Goal: Book appointment/travel/reservation

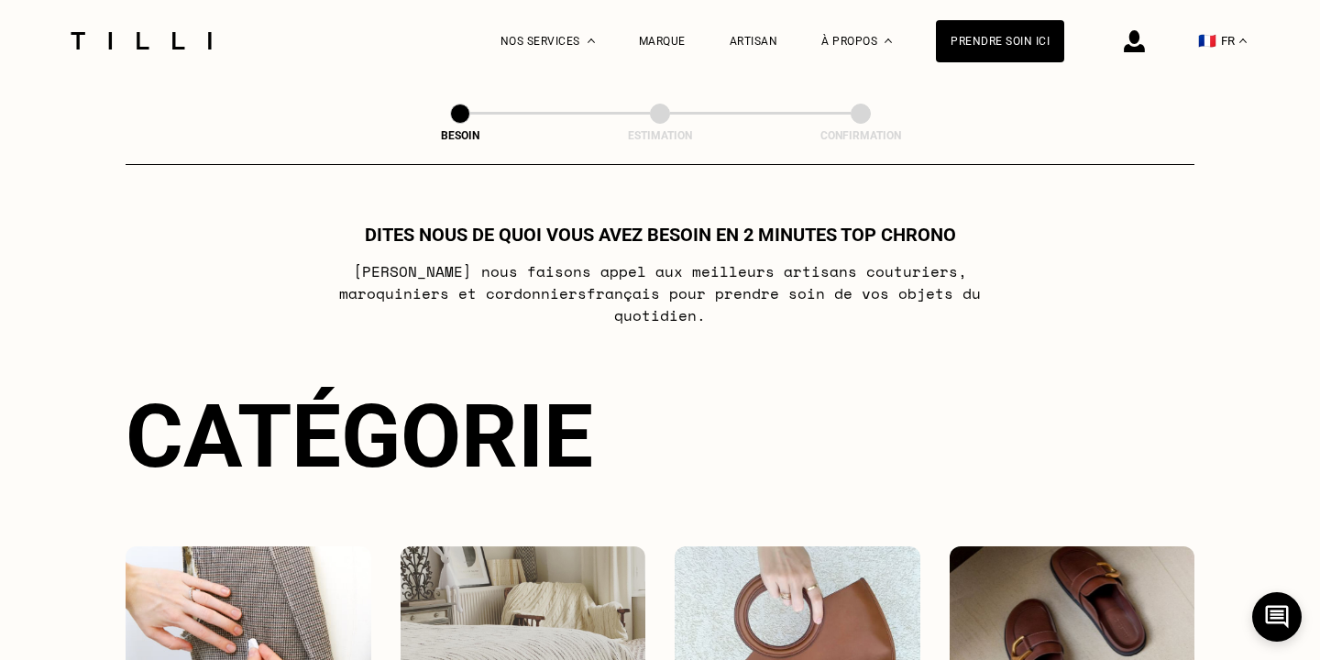
scroll to position [246, 0]
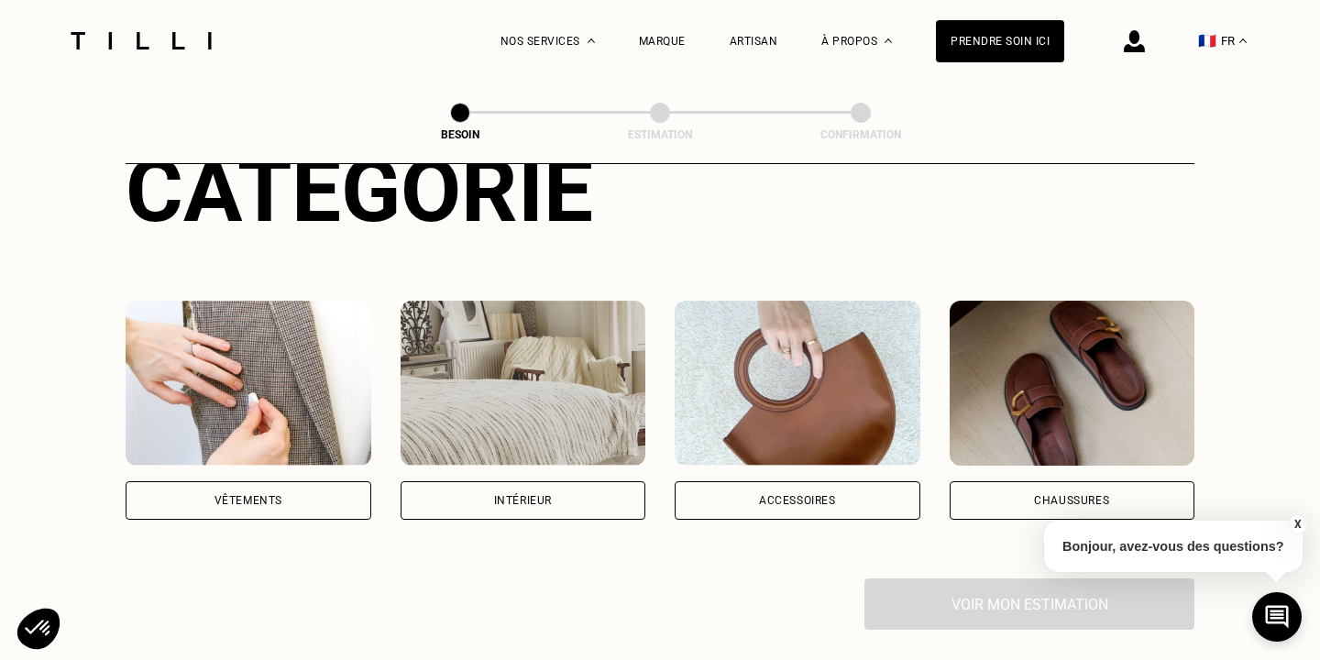
click at [321, 483] on div "Vêtements" at bounding box center [249, 500] width 246 height 38
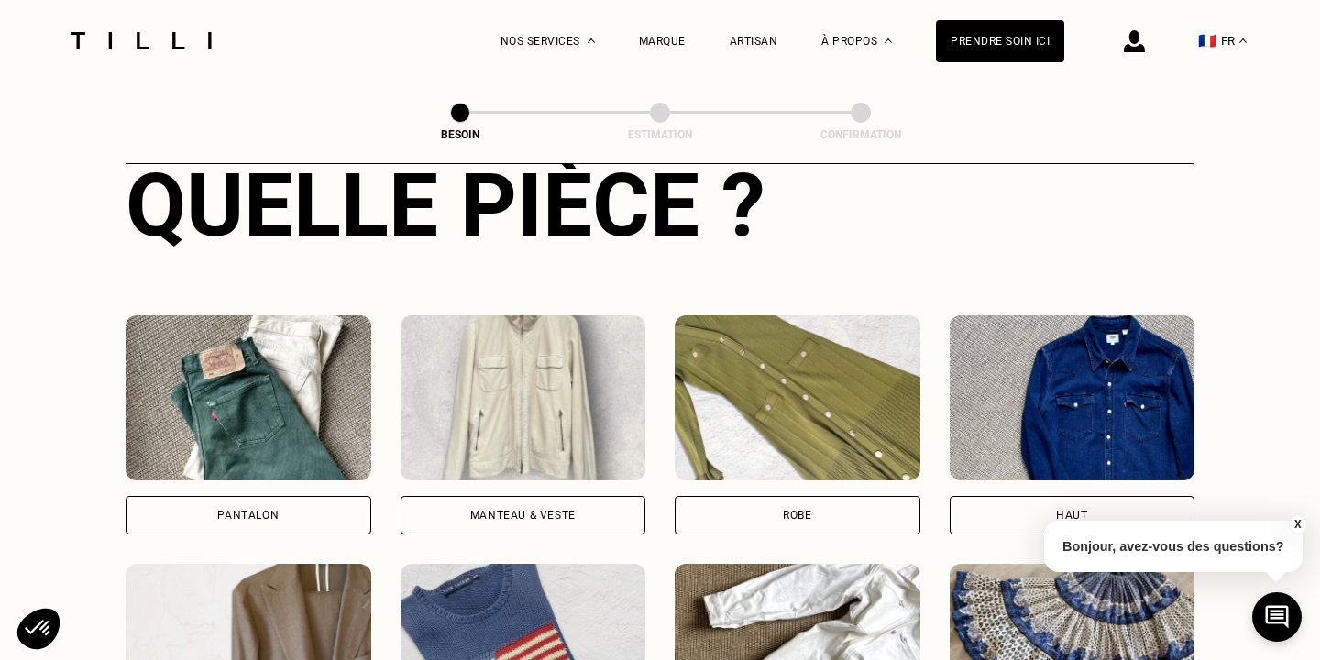
scroll to position [730, 0]
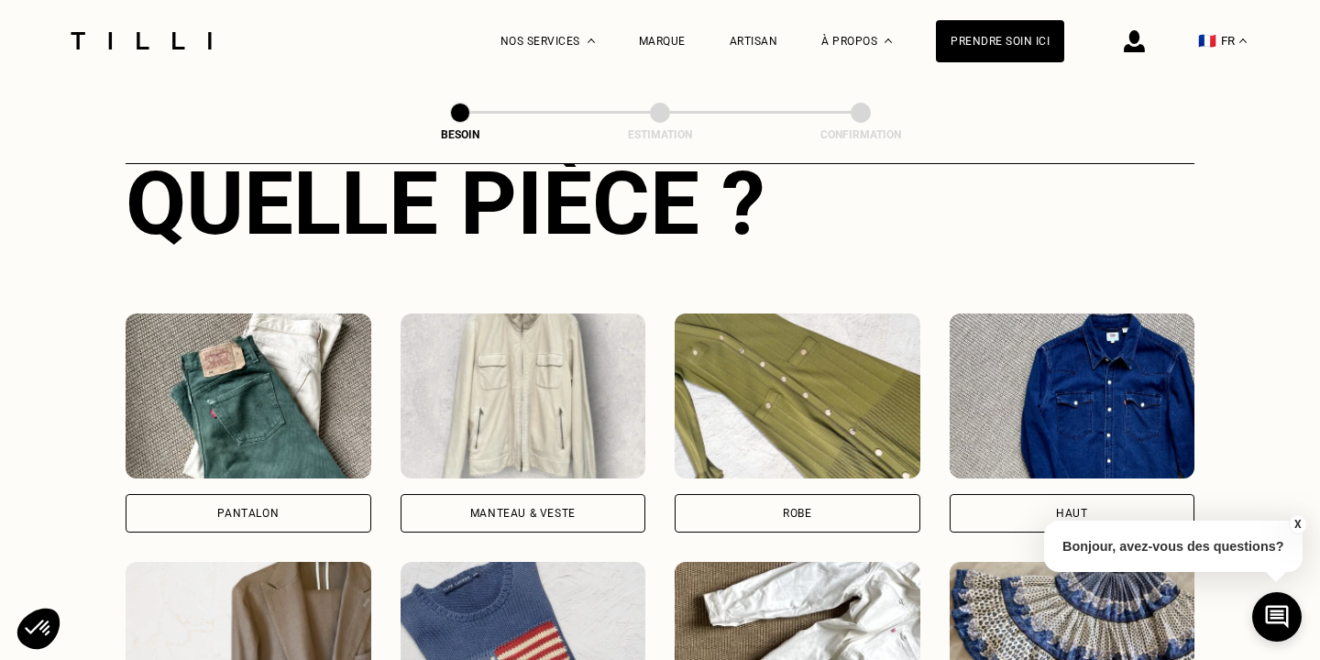
click at [321, 494] on div "Pantalon" at bounding box center [249, 513] width 246 height 38
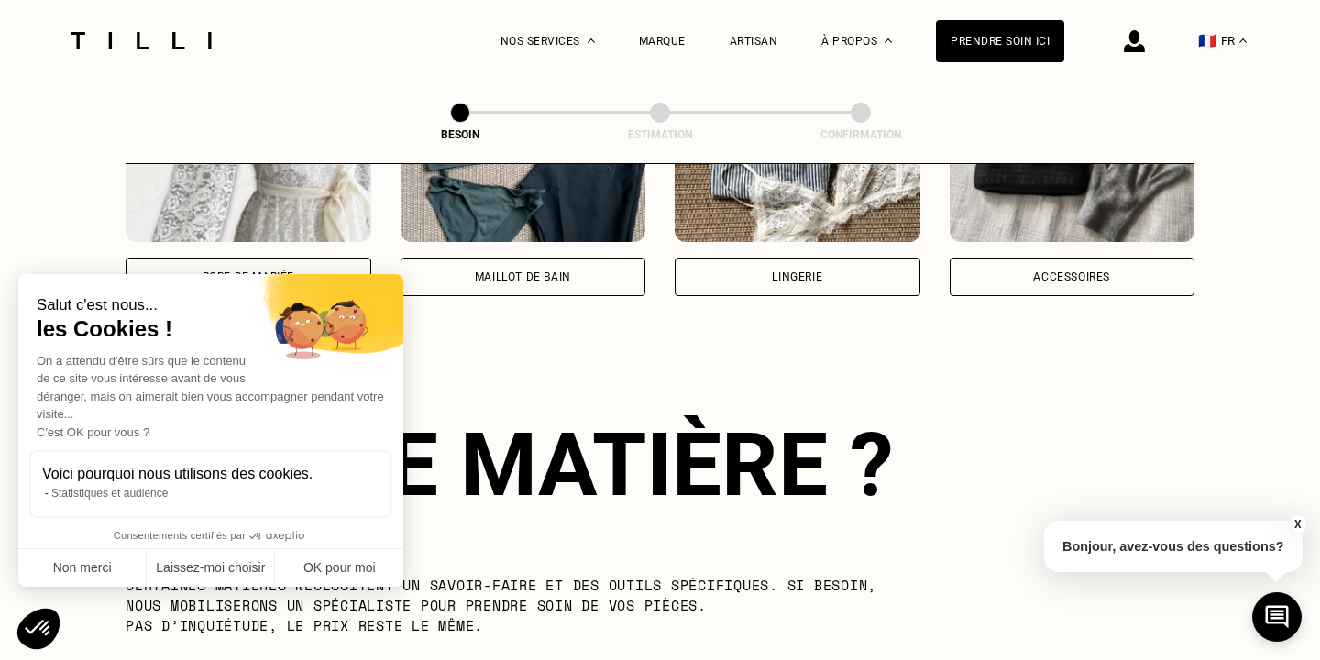
scroll to position [1591, 0]
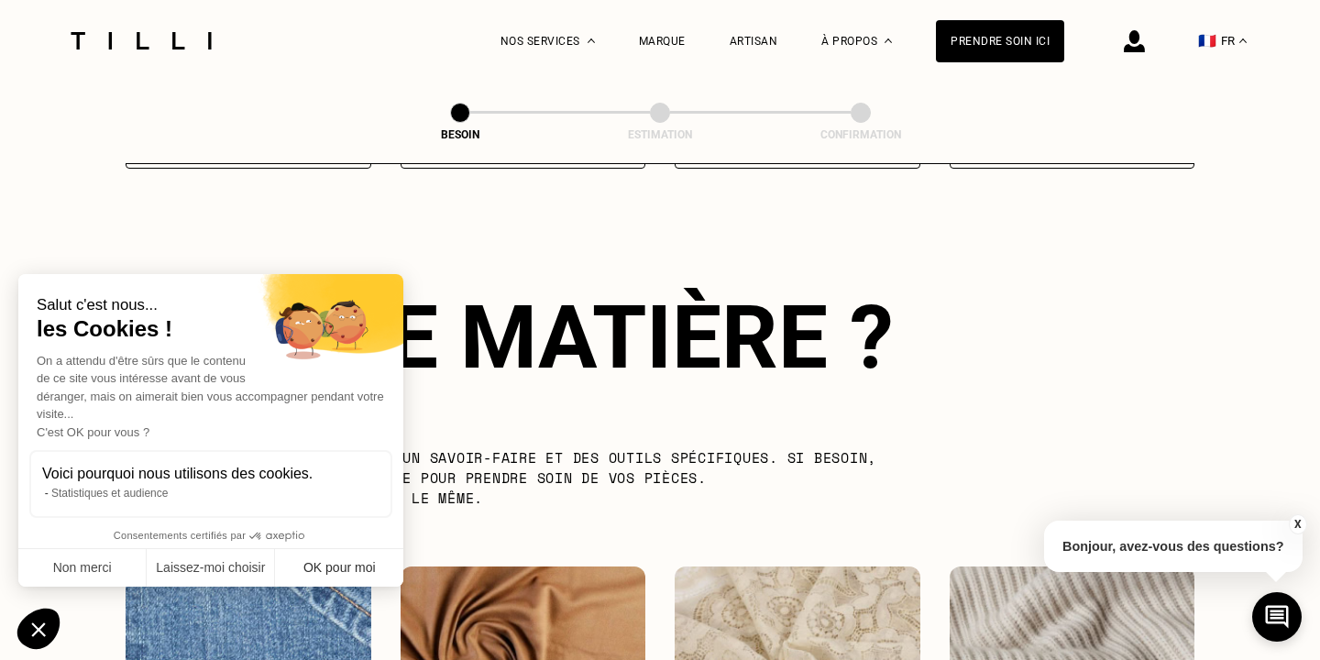
click at [335, 573] on button "OK pour moi" at bounding box center [339, 568] width 128 height 38
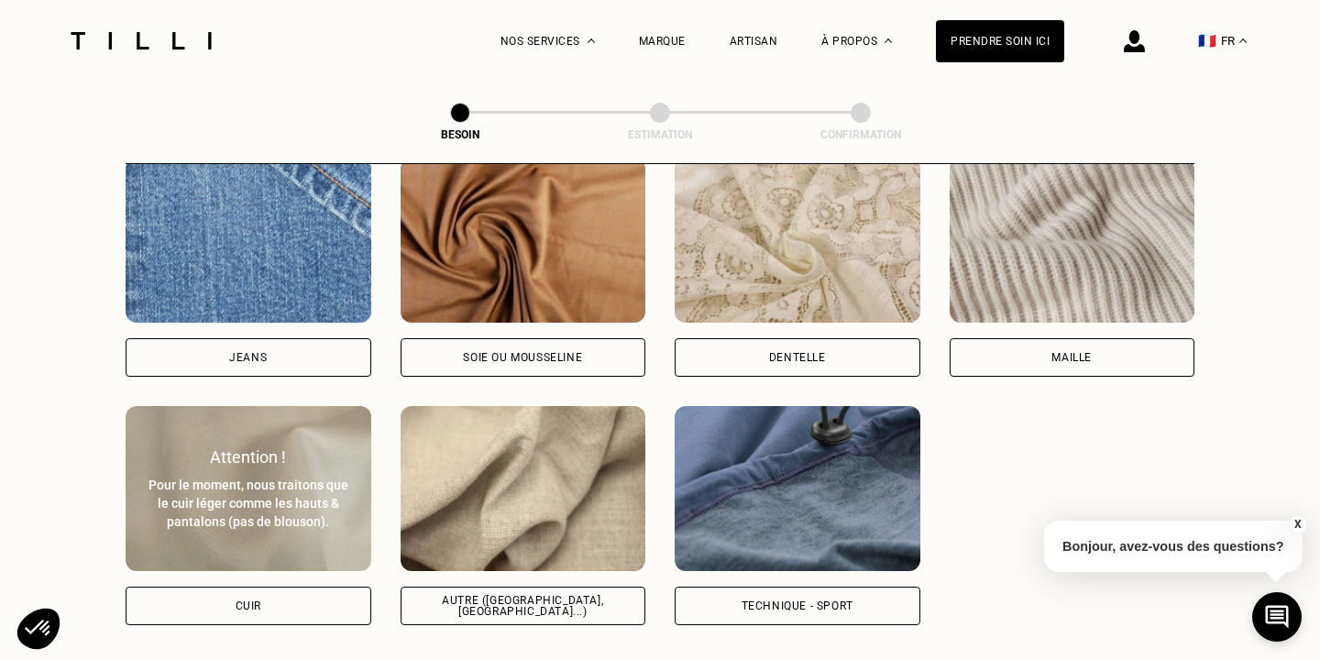
scroll to position [2003, 0]
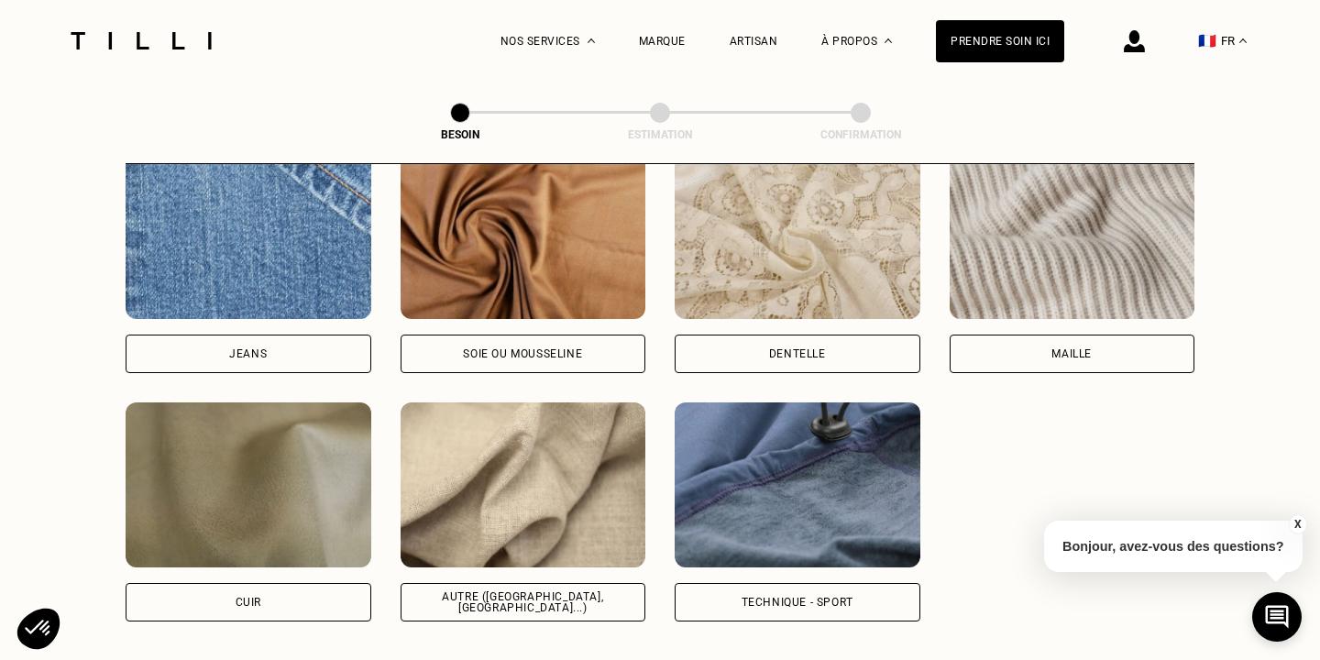
click at [511, 591] on div "Autre ([GEOGRAPHIC_DATA], [GEOGRAPHIC_DATA]...)" at bounding box center [523, 602] width 214 height 22
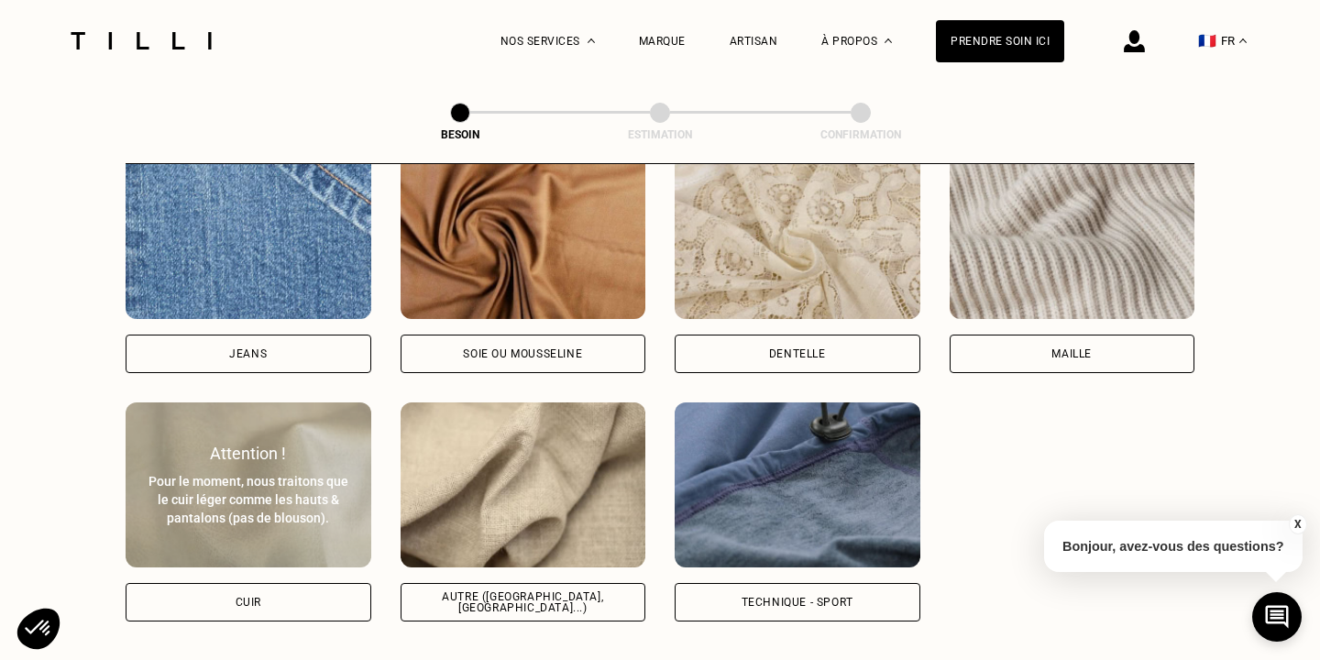
select select "FR"
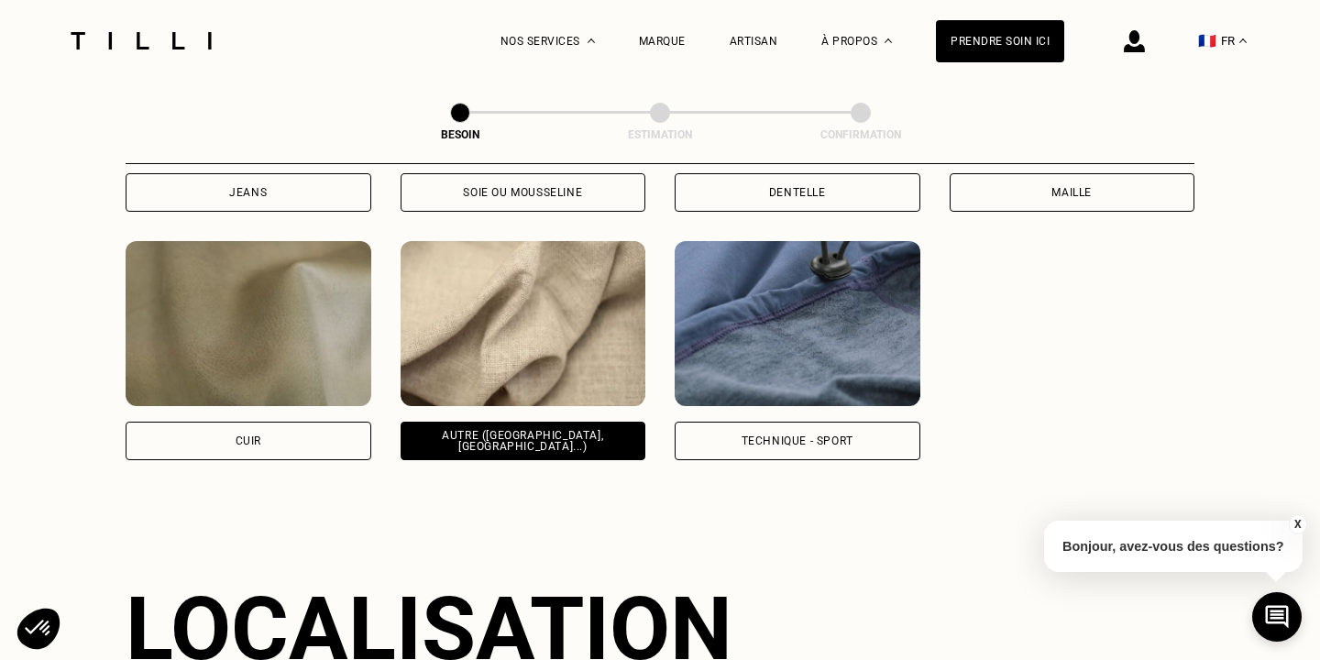
scroll to position [2013, 0]
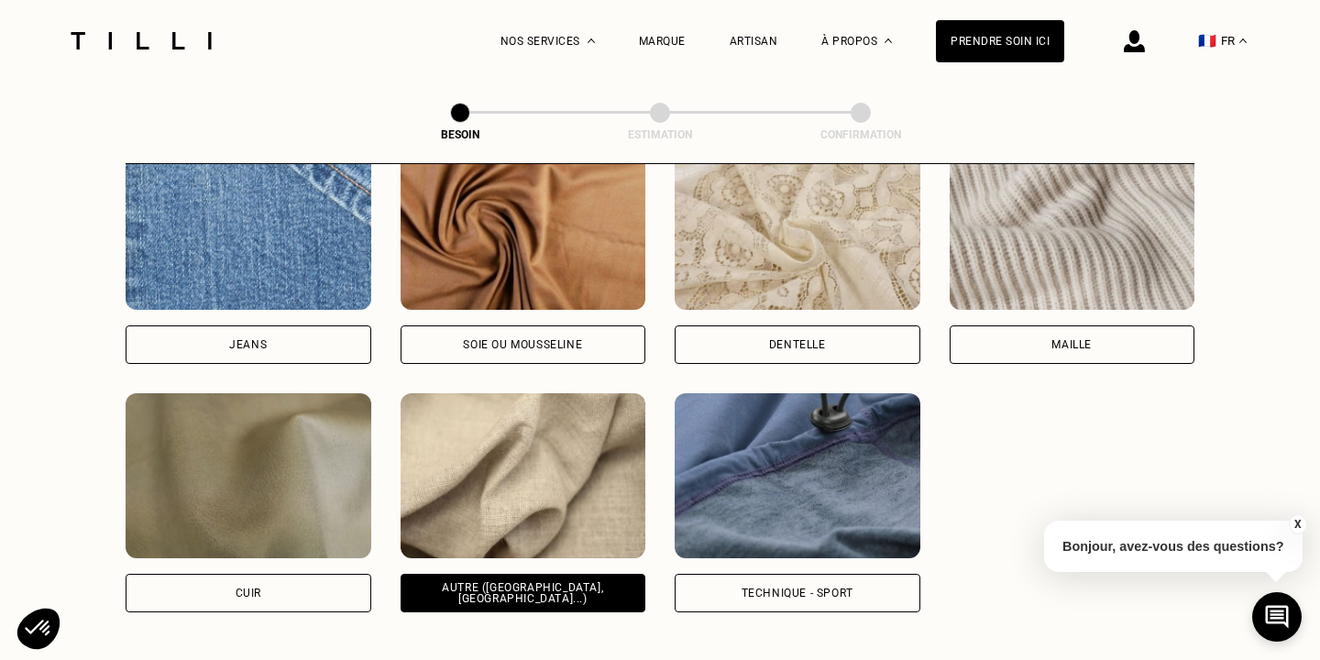
click at [287, 325] on div "Jeans" at bounding box center [249, 344] width 246 height 38
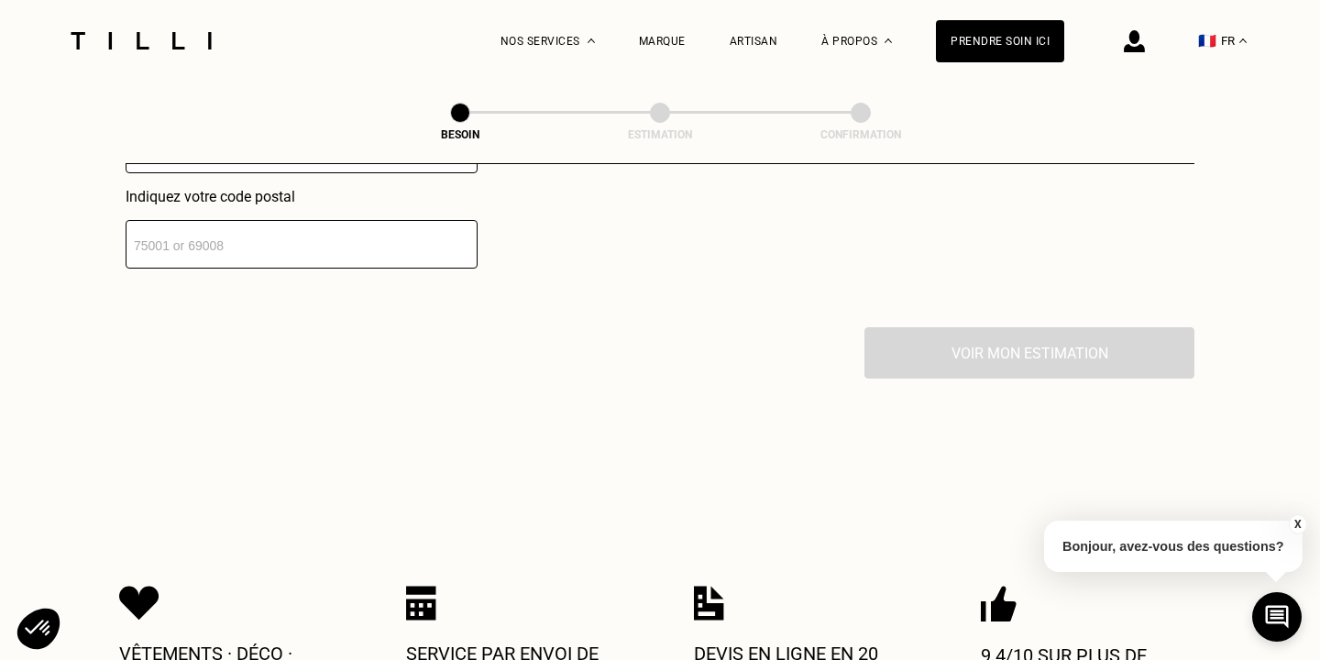
scroll to position [2809, 0]
click at [309, 231] on input "number" at bounding box center [302, 244] width 352 height 49
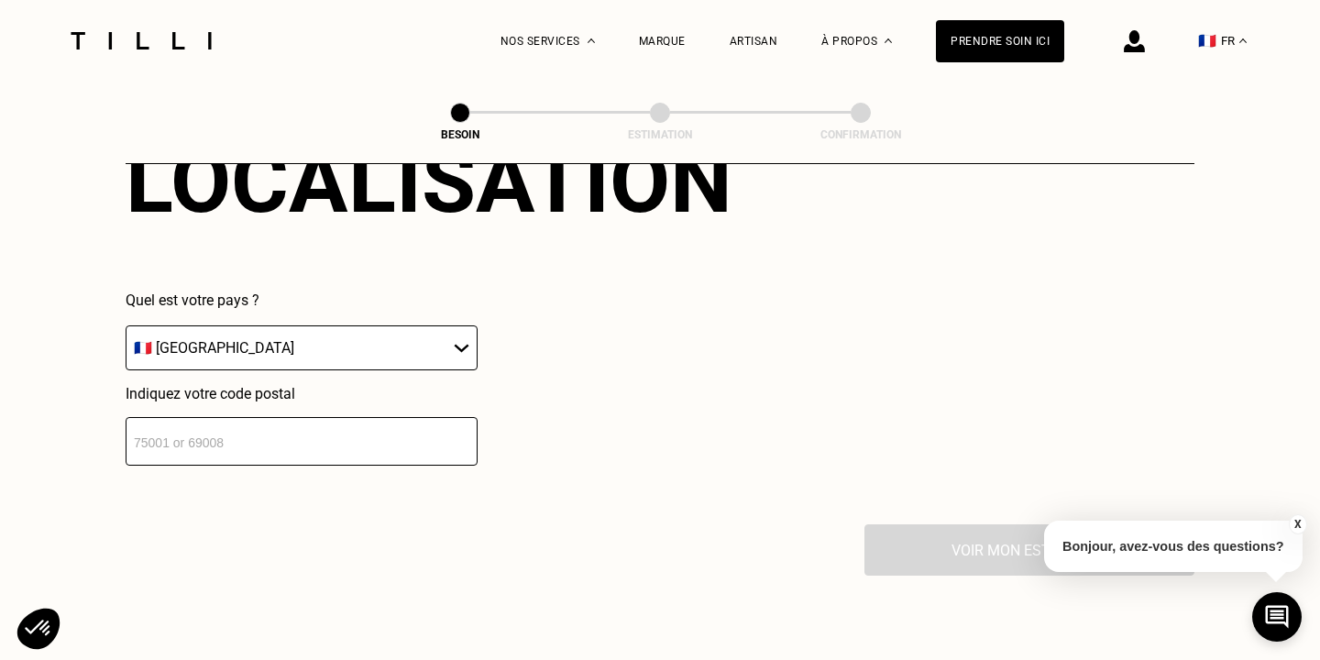
scroll to position [2603, 0]
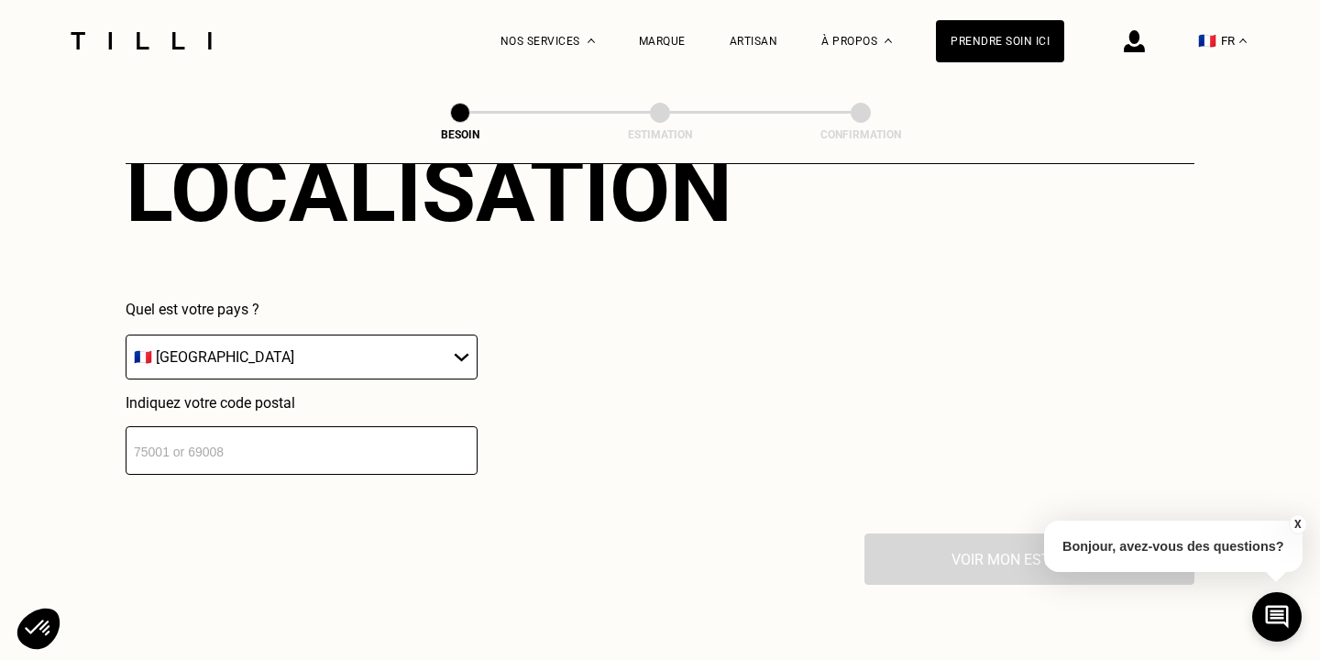
click at [309, 426] on input "number" at bounding box center [302, 450] width 352 height 49
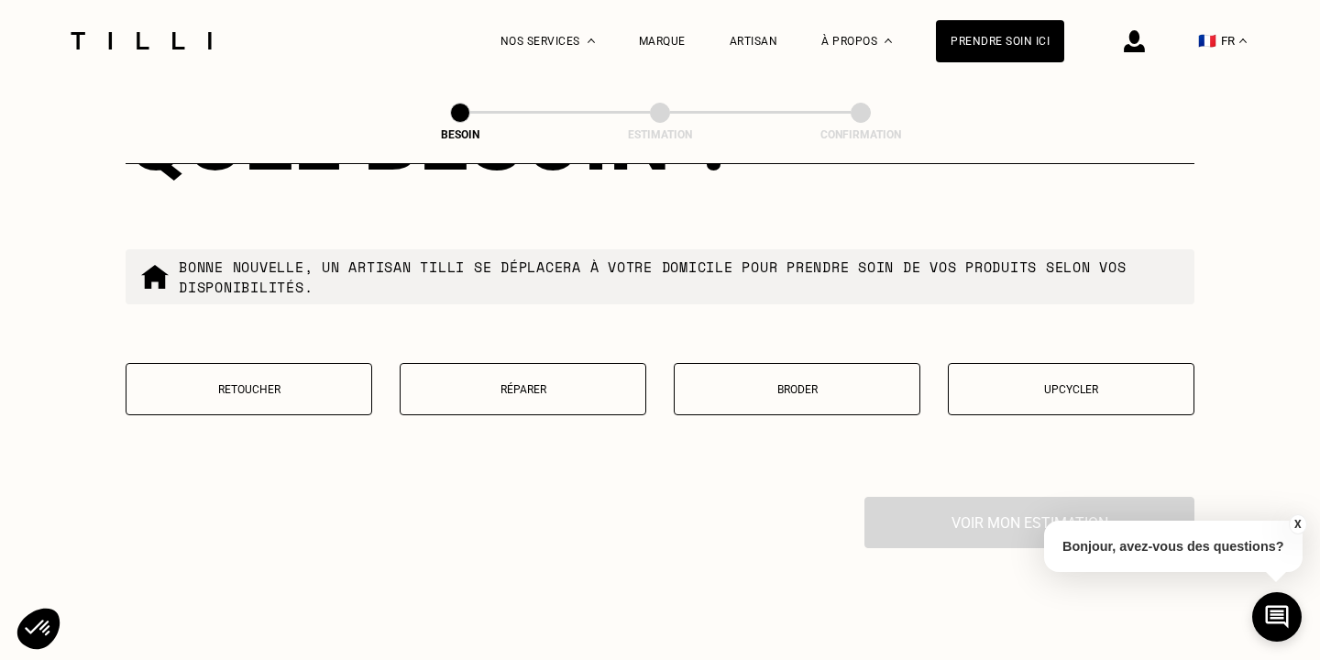
scroll to position [3108, 0]
type input "92100"
click at [320, 387] on button "Retoucher" at bounding box center [249, 388] width 247 height 52
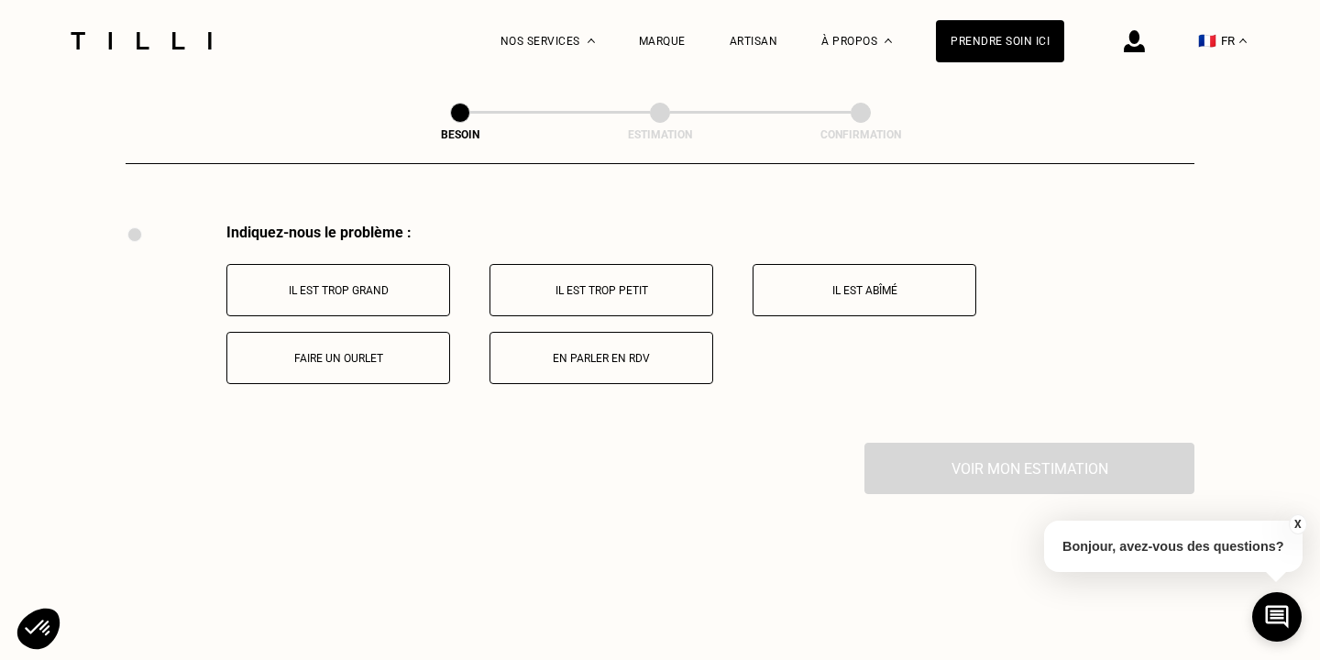
scroll to position [3383, 0]
click at [375, 264] on button "Il est trop grand" at bounding box center [338, 287] width 224 height 52
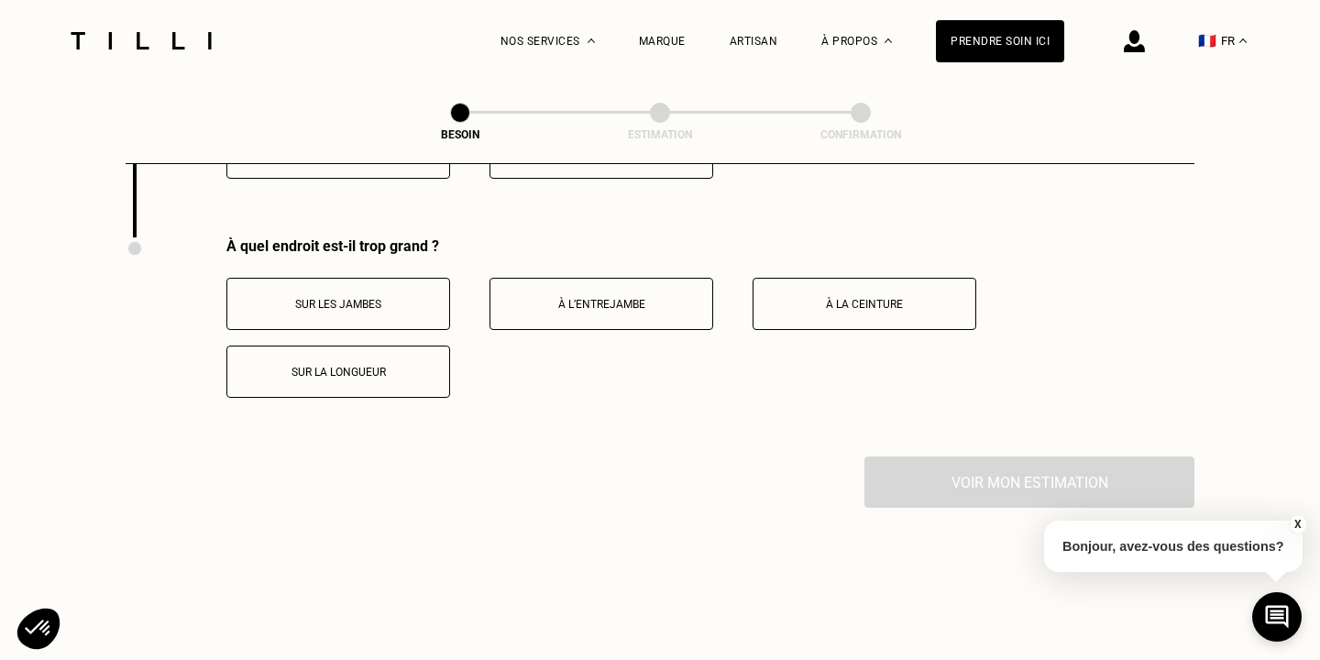
click at [376, 346] on div "Sur les jambes À l’entrejambe À la ceinture Sur la longueur" at bounding box center [710, 338] width 968 height 120
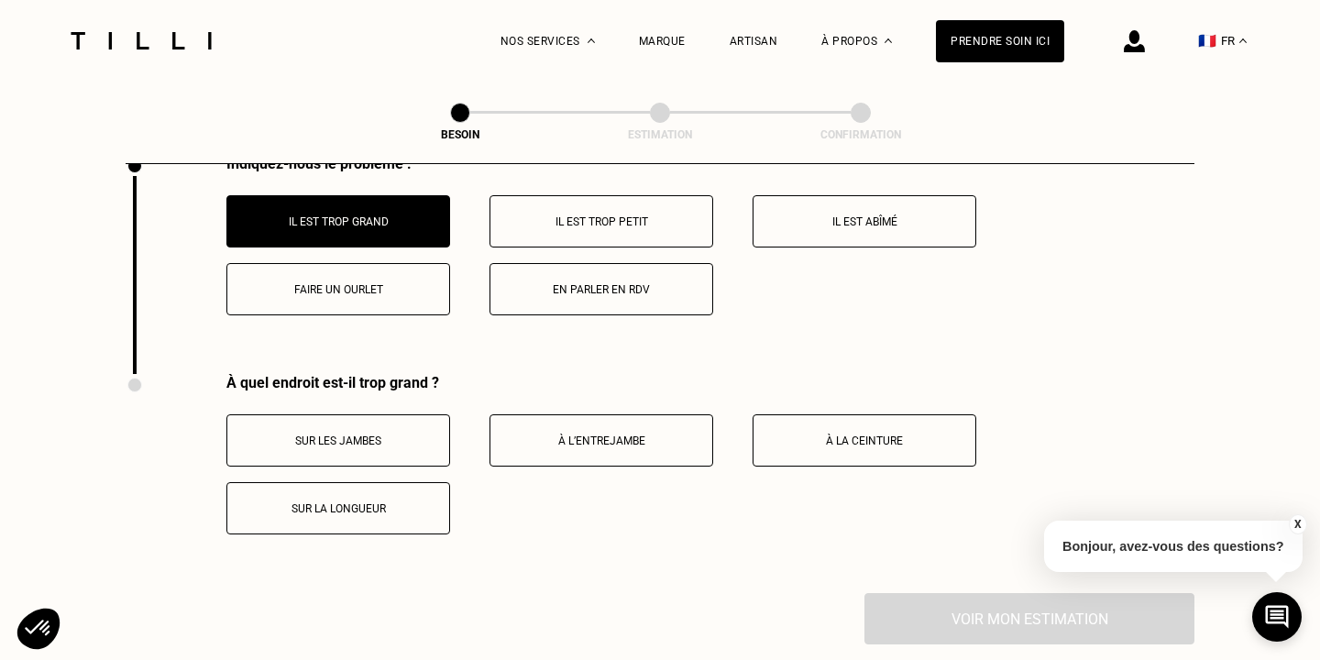
click at [370, 283] on button "Faire un ourlet" at bounding box center [338, 289] width 224 height 52
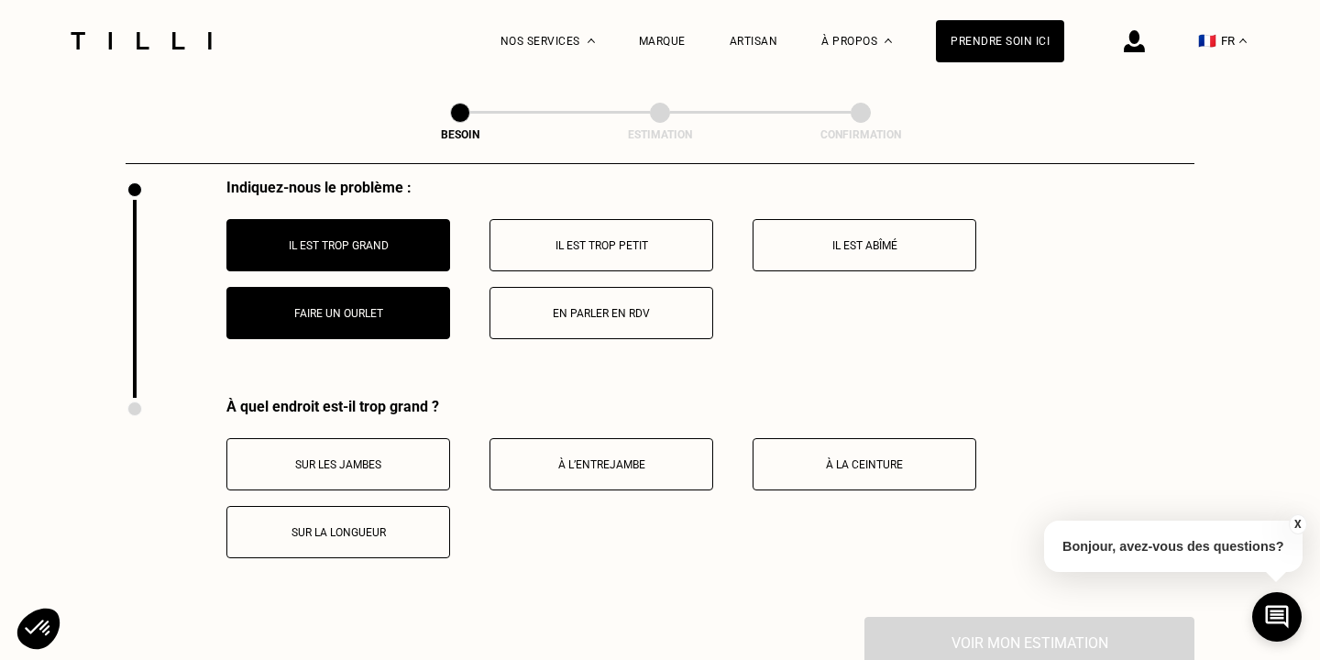
scroll to position [3423, 0]
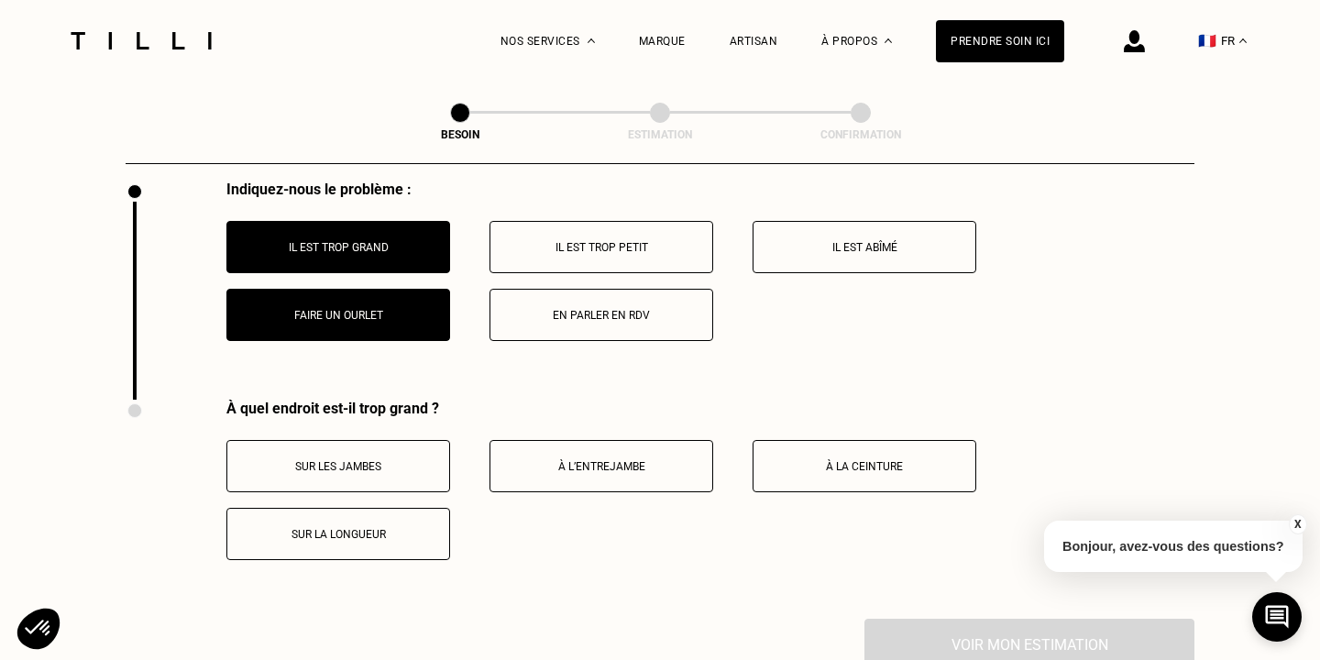
click at [413, 526] on button "Sur la longueur" at bounding box center [338, 534] width 224 height 52
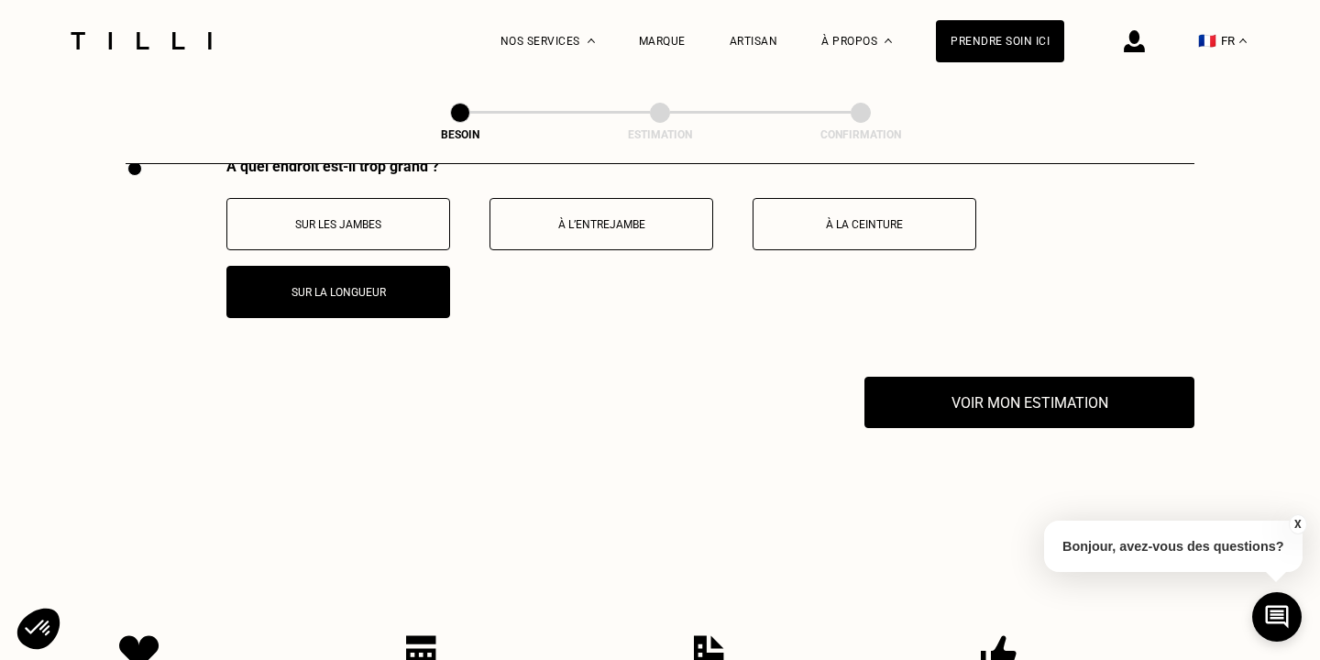
scroll to position [3665, 0]
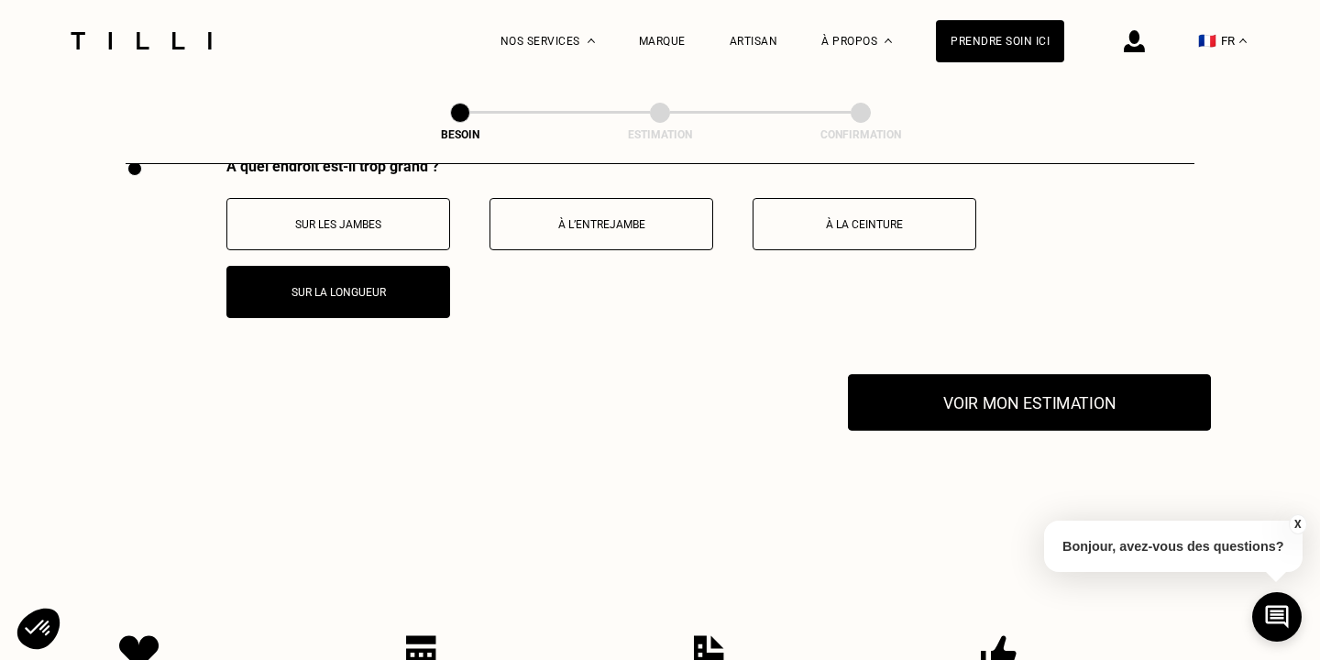
click at [958, 379] on button "Voir mon estimation" at bounding box center [1029, 402] width 363 height 57
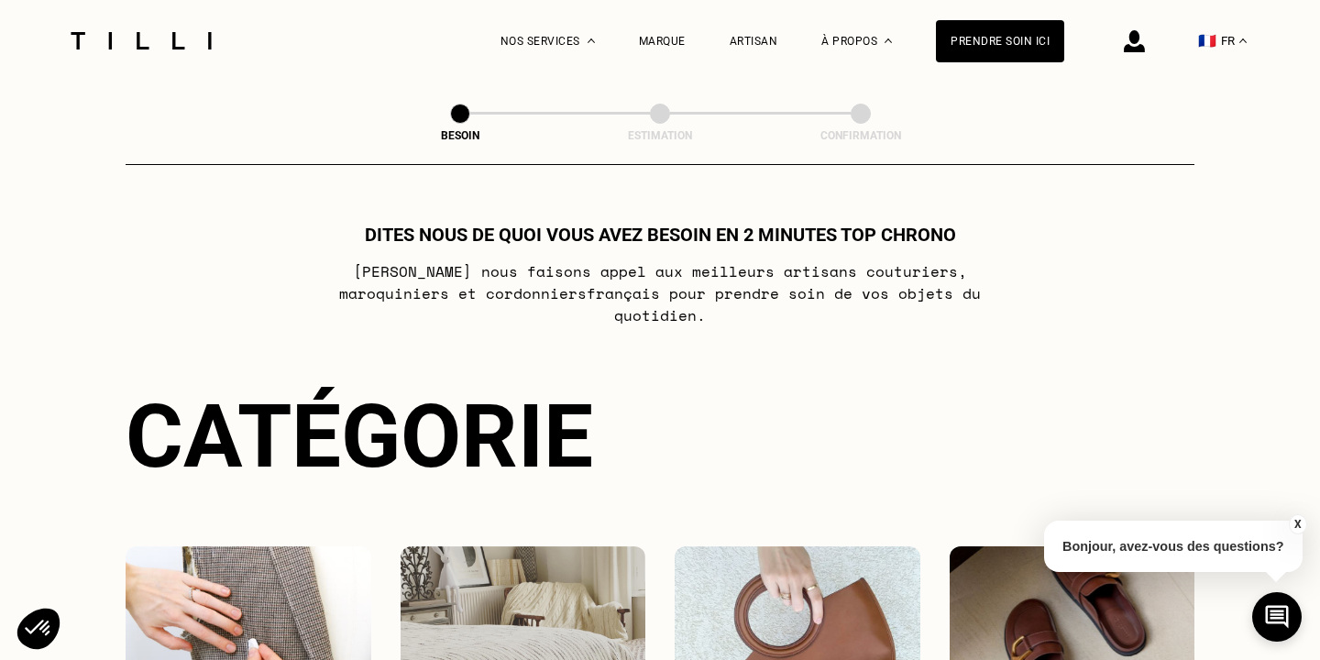
scroll to position [0, 0]
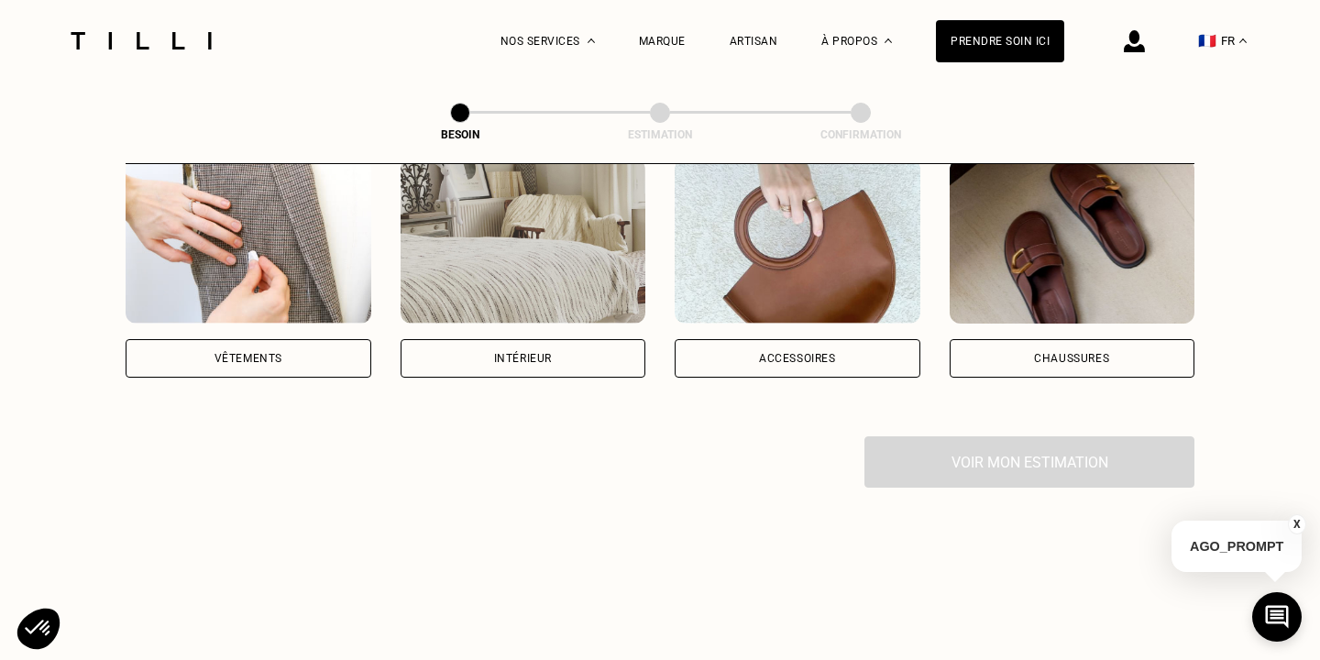
scroll to position [389, 0]
click at [289, 346] on div "Vêtements" at bounding box center [249, 357] width 246 height 38
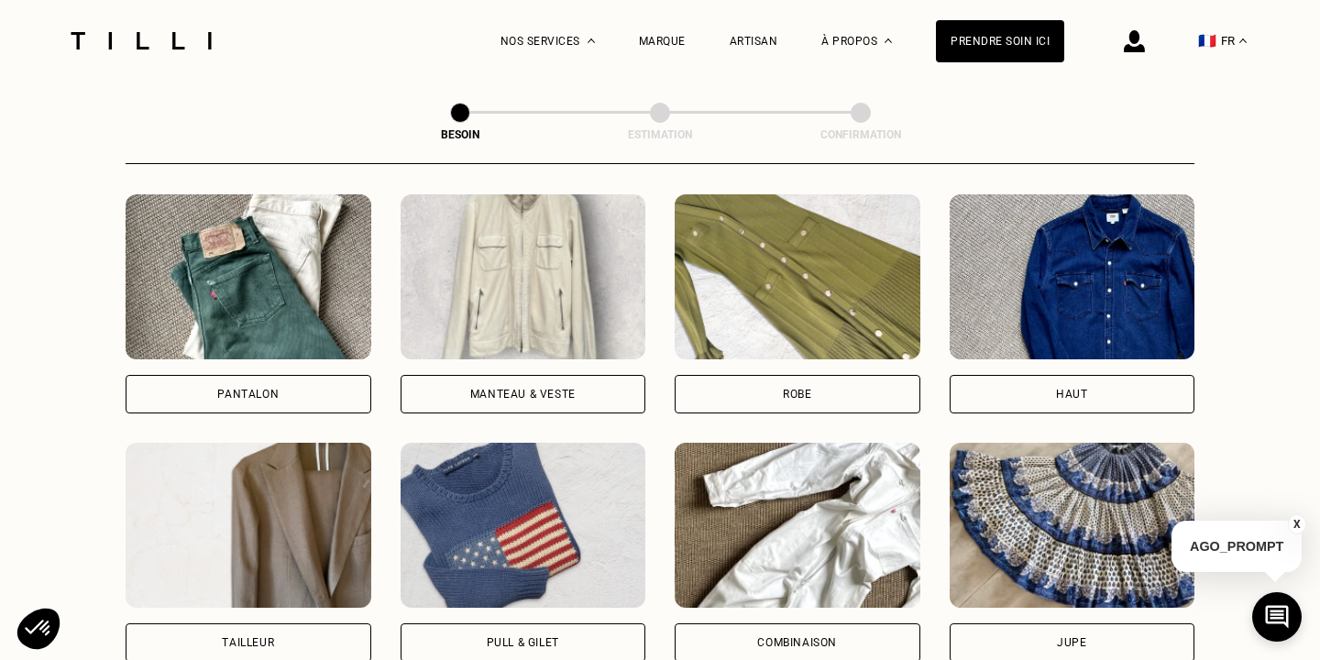
scroll to position [852, 0]
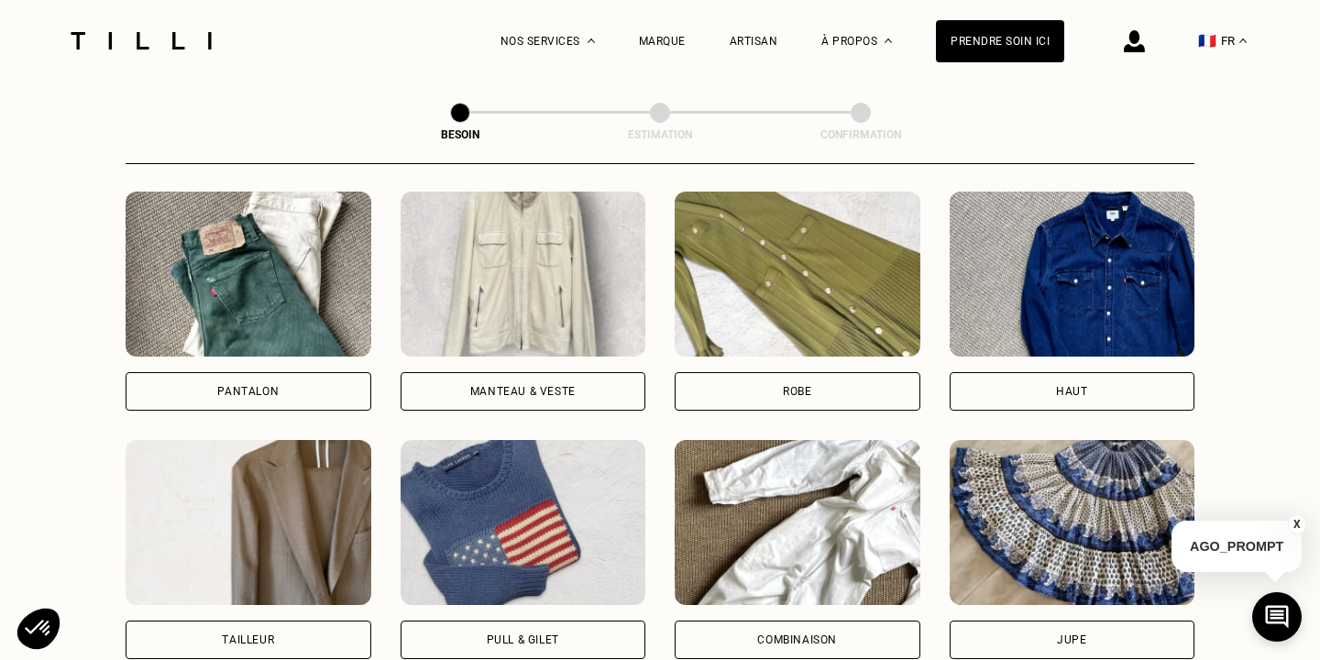
click at [346, 375] on div "Pantalon" at bounding box center [249, 391] width 246 height 38
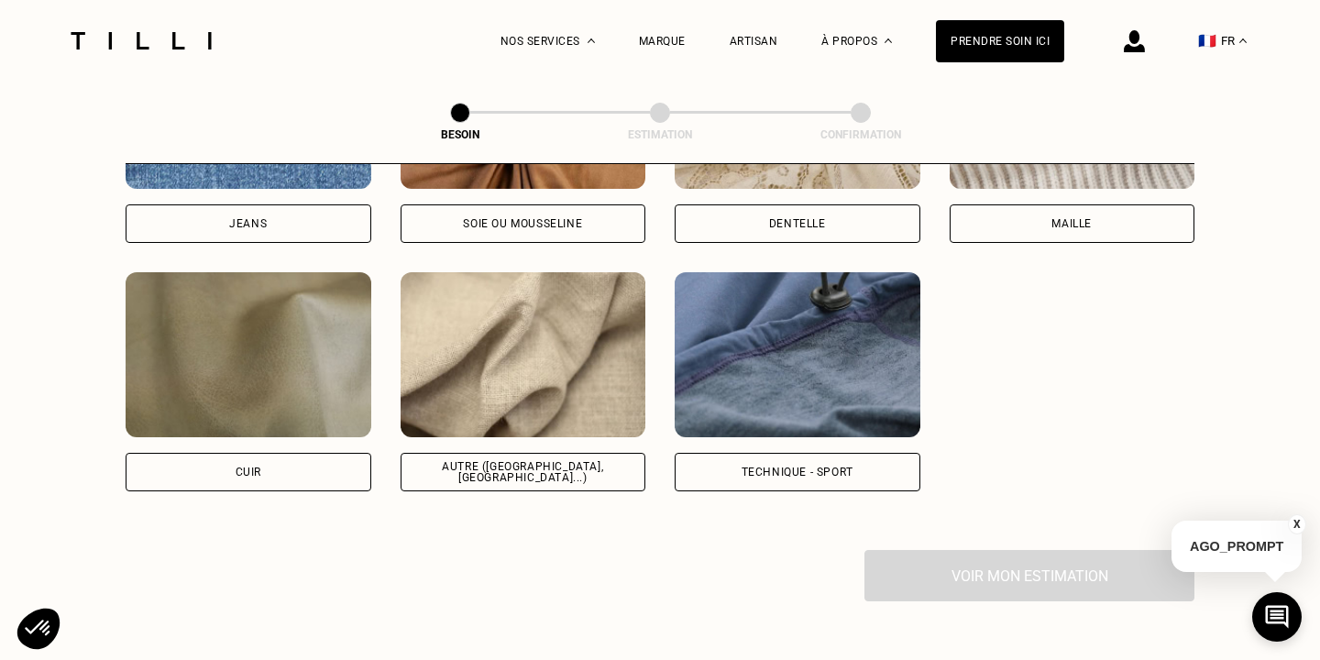
scroll to position [2132, 0]
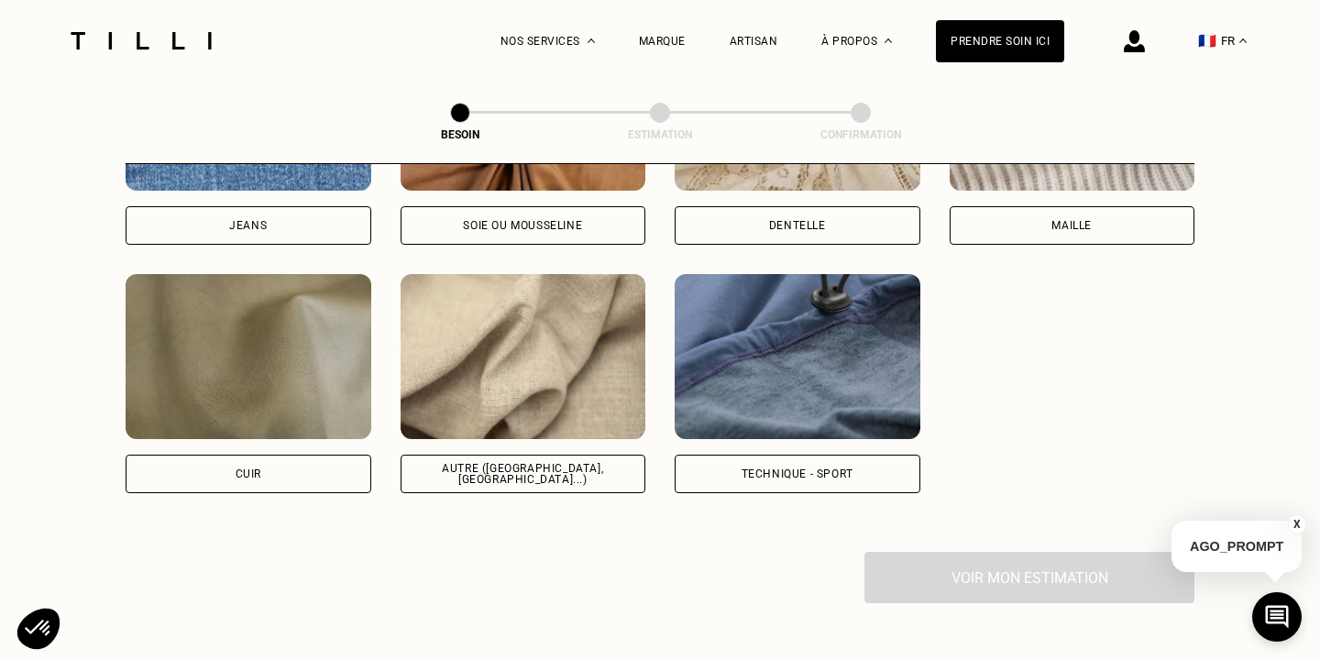
click at [313, 206] on div "Jeans" at bounding box center [249, 225] width 246 height 38
select select "FR"
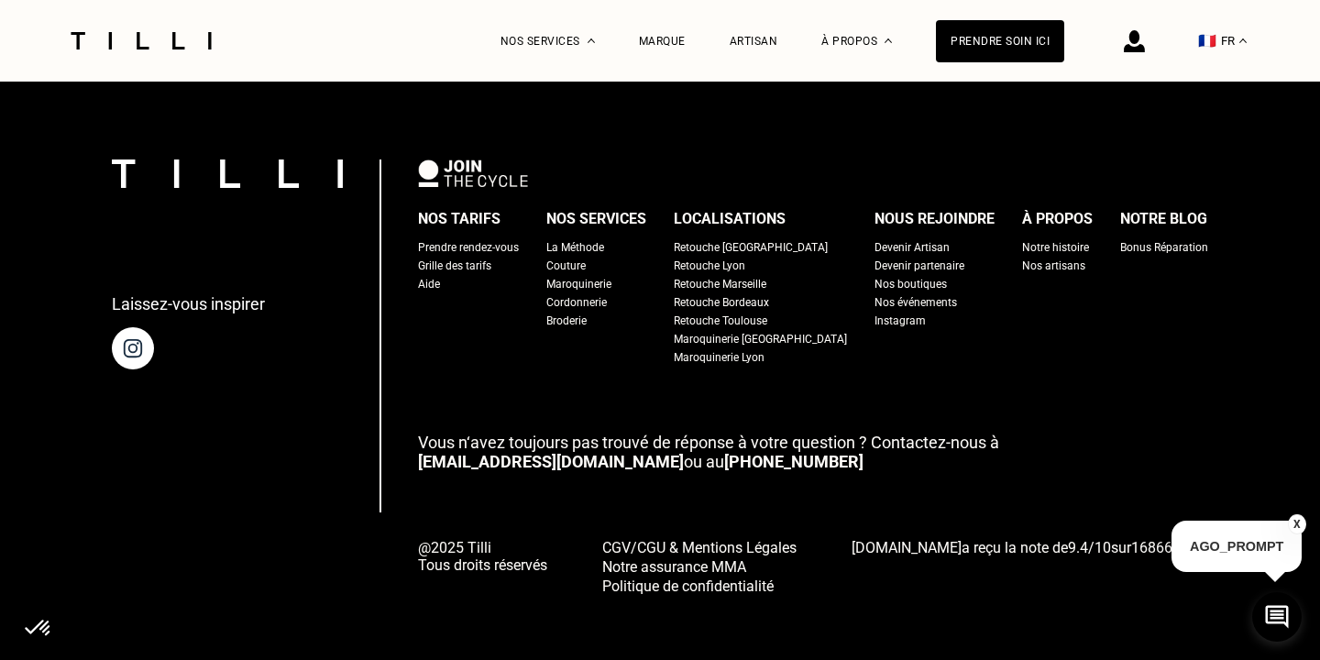
scroll to position [3979, 0]
click at [519, 239] on div "Prendre rendez-vous" at bounding box center [468, 248] width 101 height 18
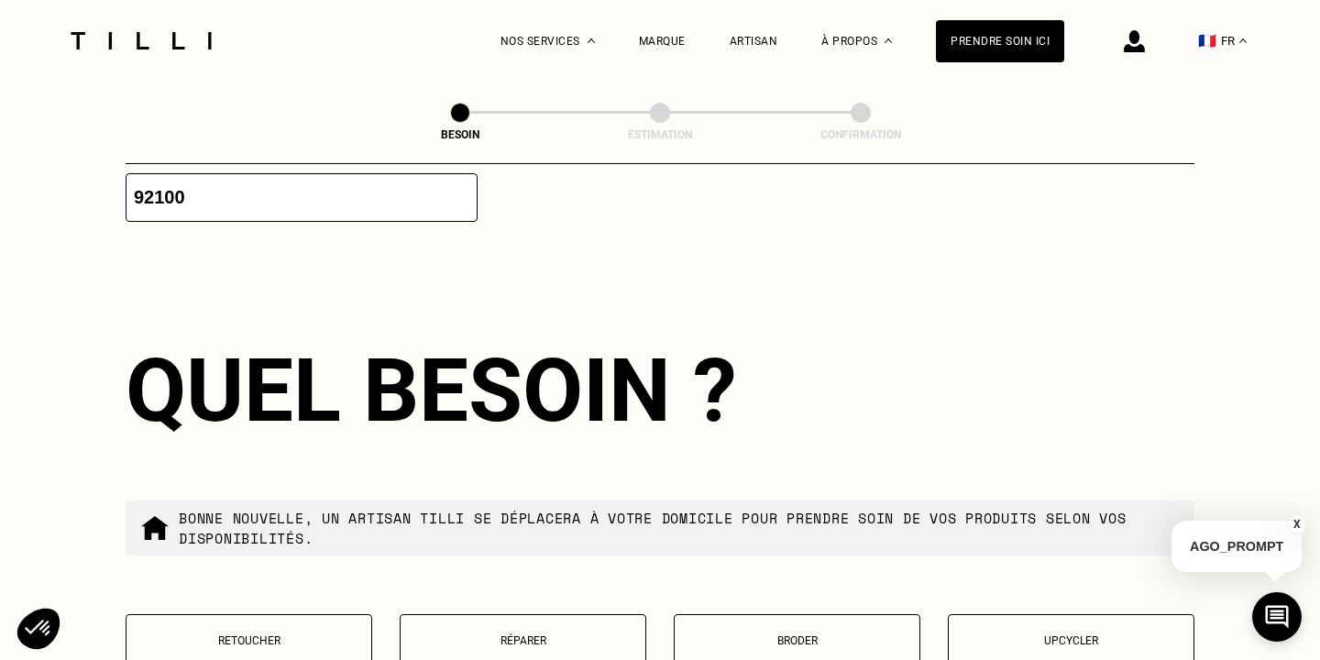
scroll to position [3256, 0]
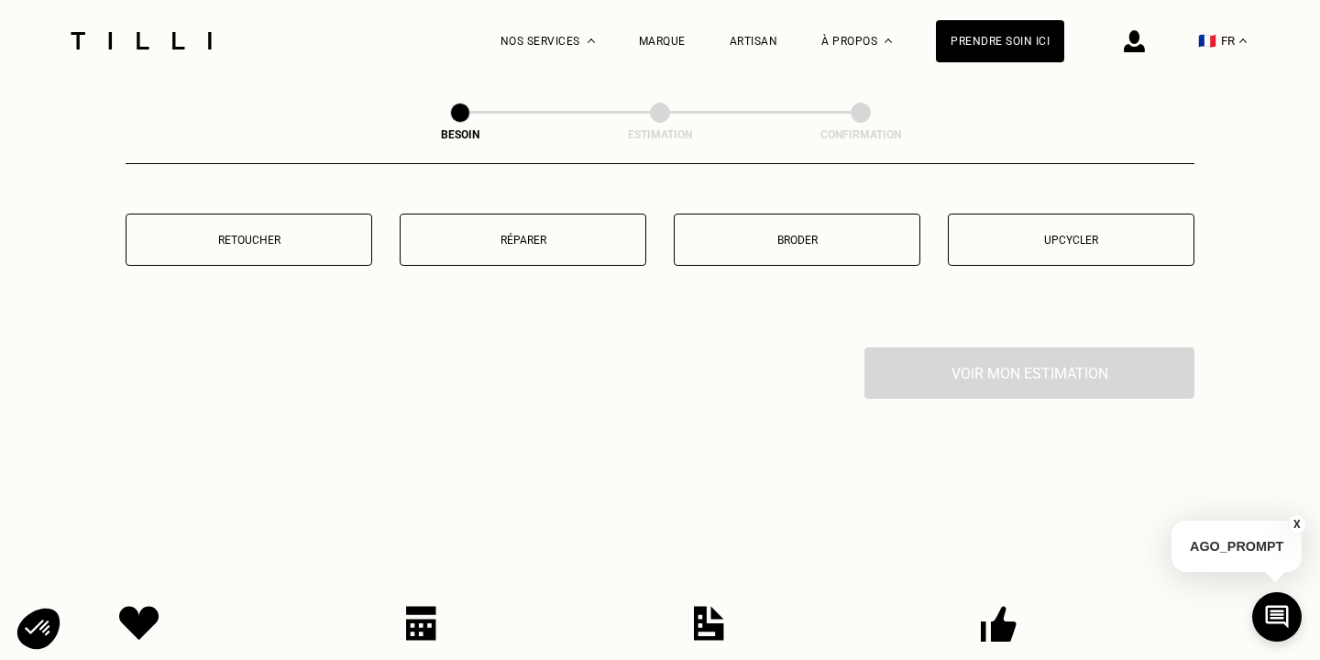
click at [325, 243] on button "Retoucher" at bounding box center [249, 240] width 247 height 52
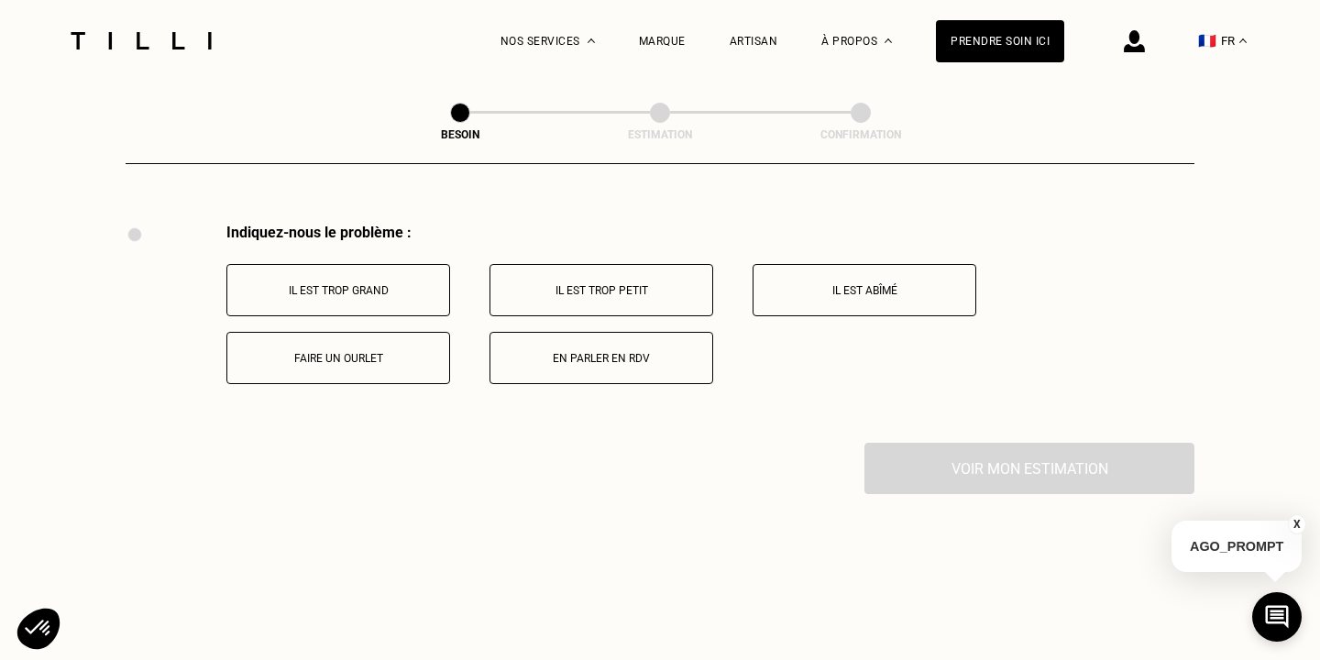
scroll to position [3383, 0]
click at [401, 352] on button "Faire un ourlet" at bounding box center [338, 355] width 224 height 52
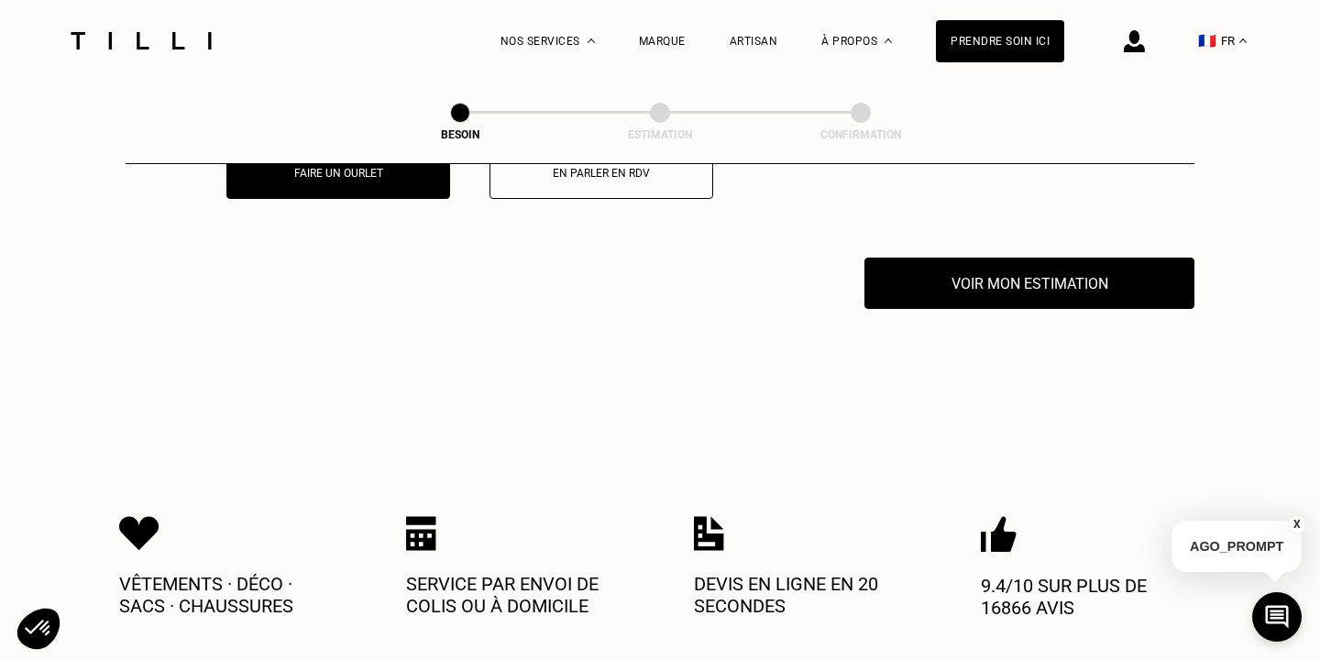
scroll to position [3602, 0]
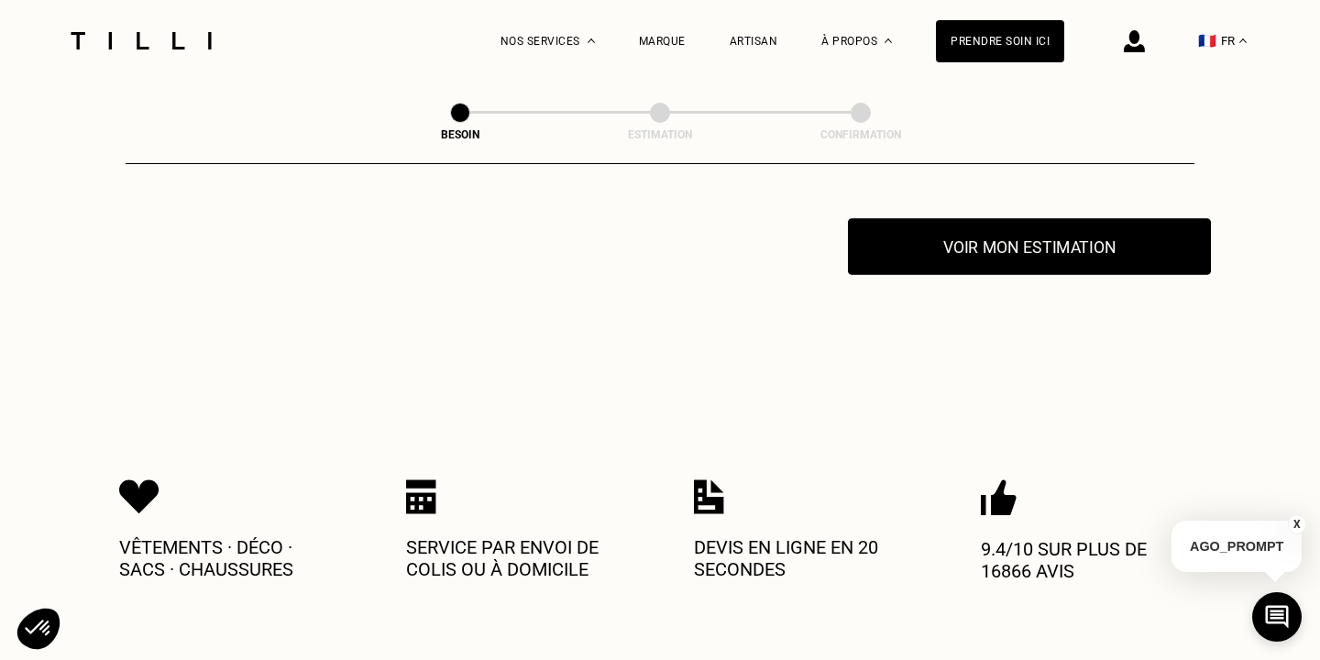
click at [1047, 246] on button "Voir mon estimation" at bounding box center [1029, 246] width 363 height 57
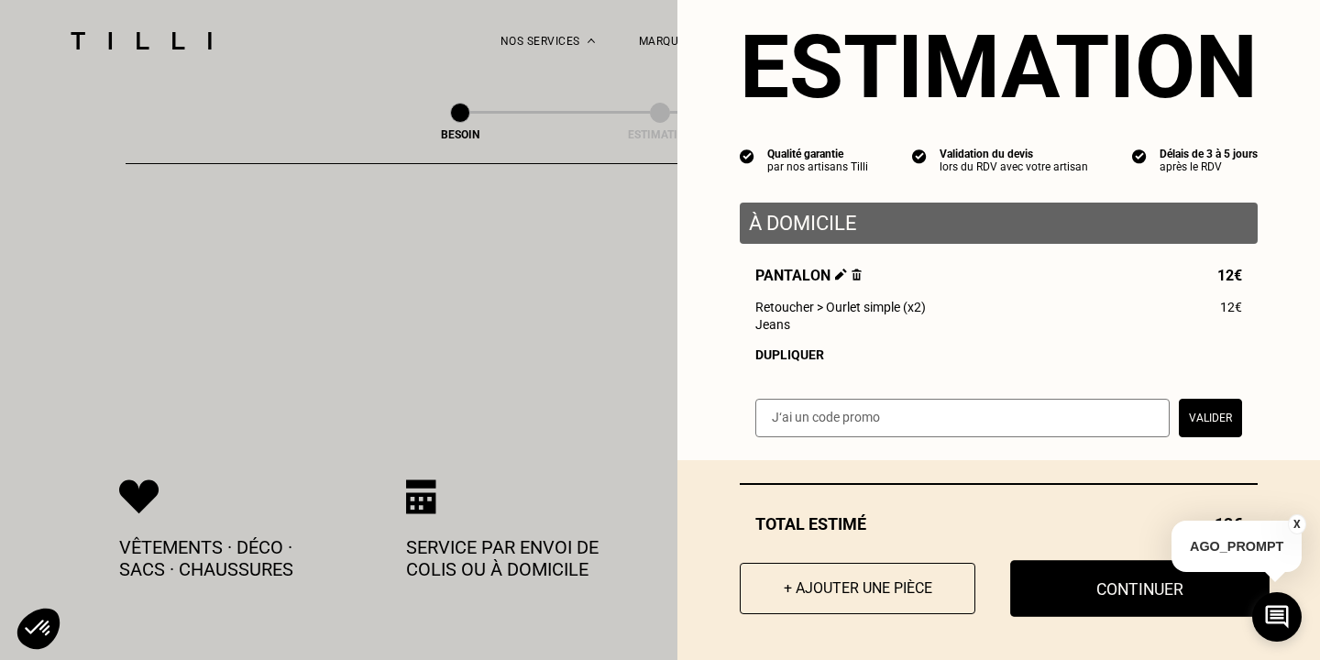
scroll to position [42, 0]
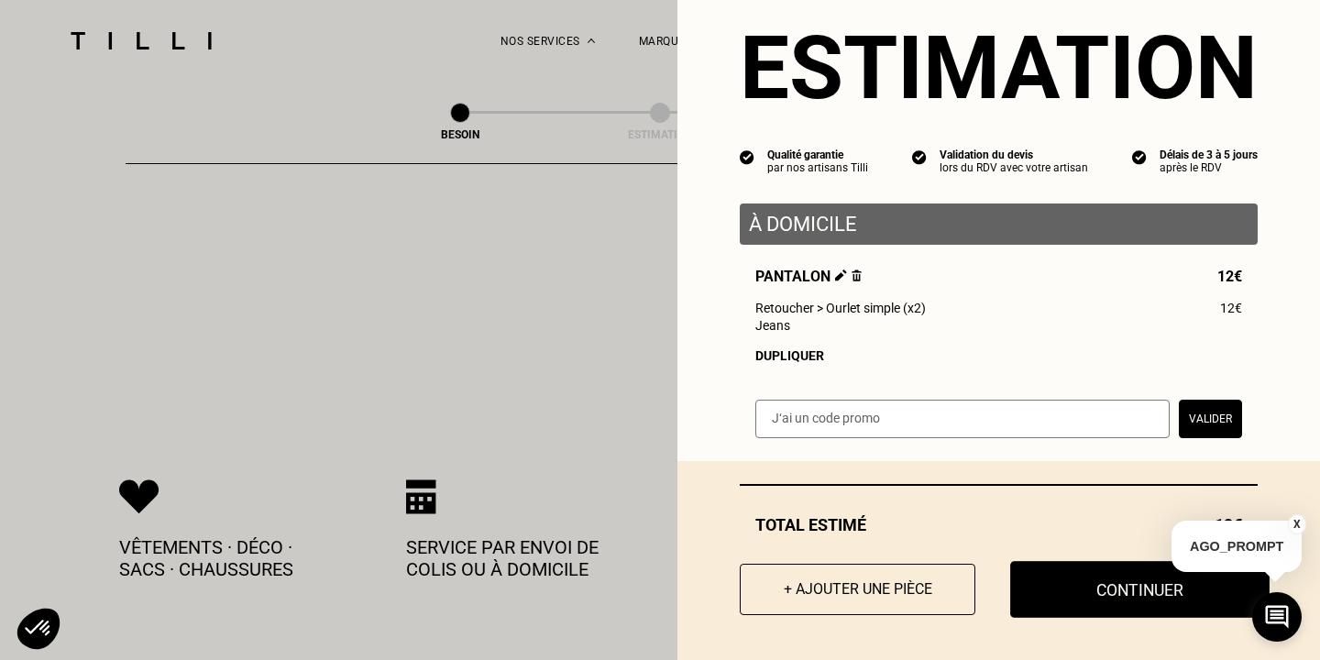
click at [1110, 569] on button "Continuer" at bounding box center [1139, 589] width 259 height 57
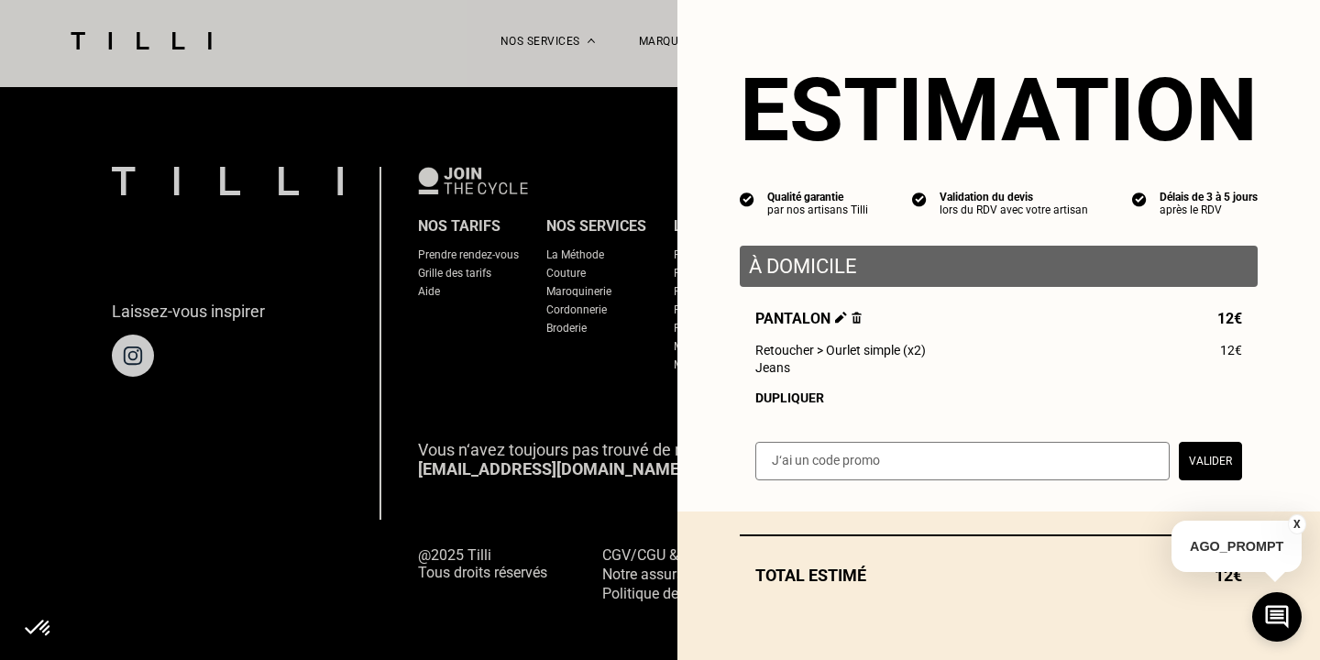
select select "FR"
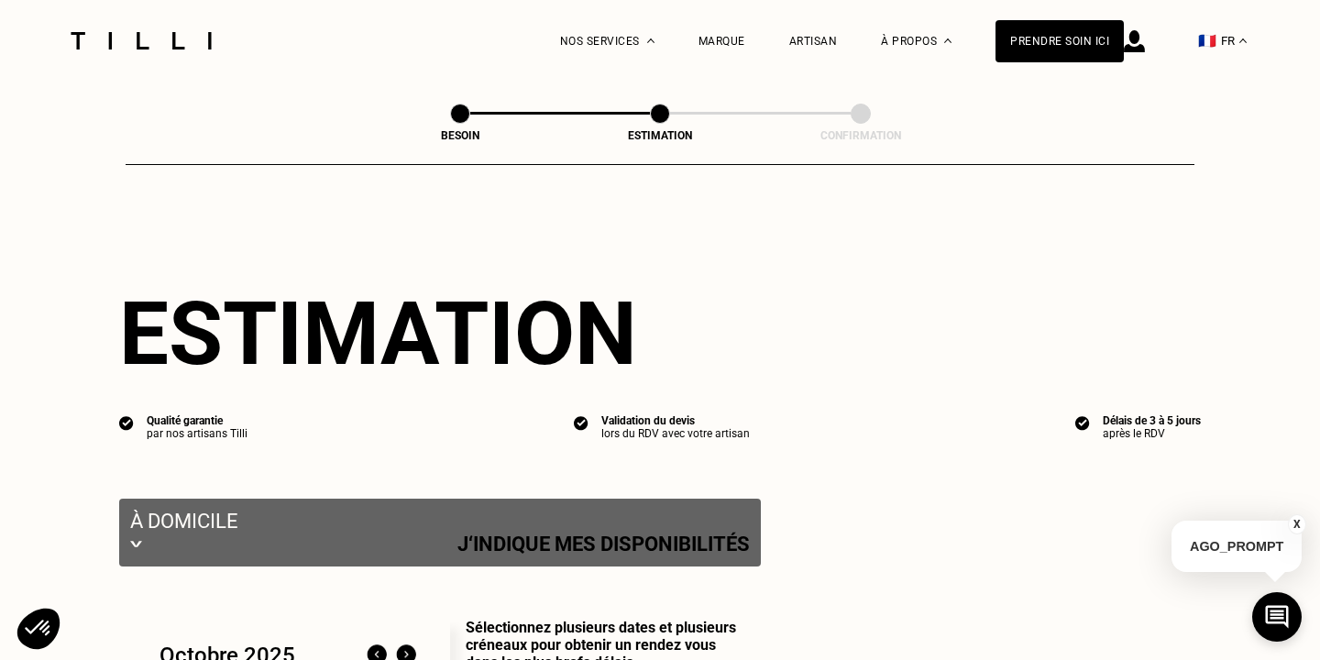
select select "FR"
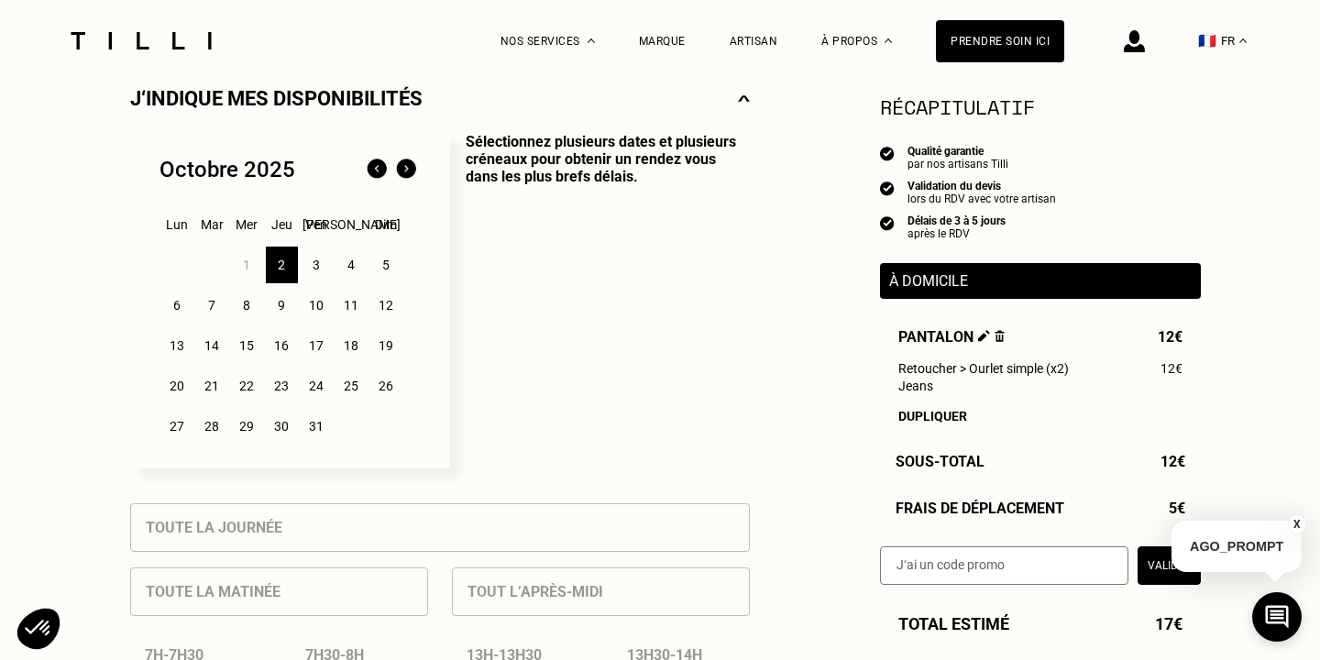
scroll to position [431, 0]
click at [1297, 521] on button "X" at bounding box center [1297, 524] width 18 height 20
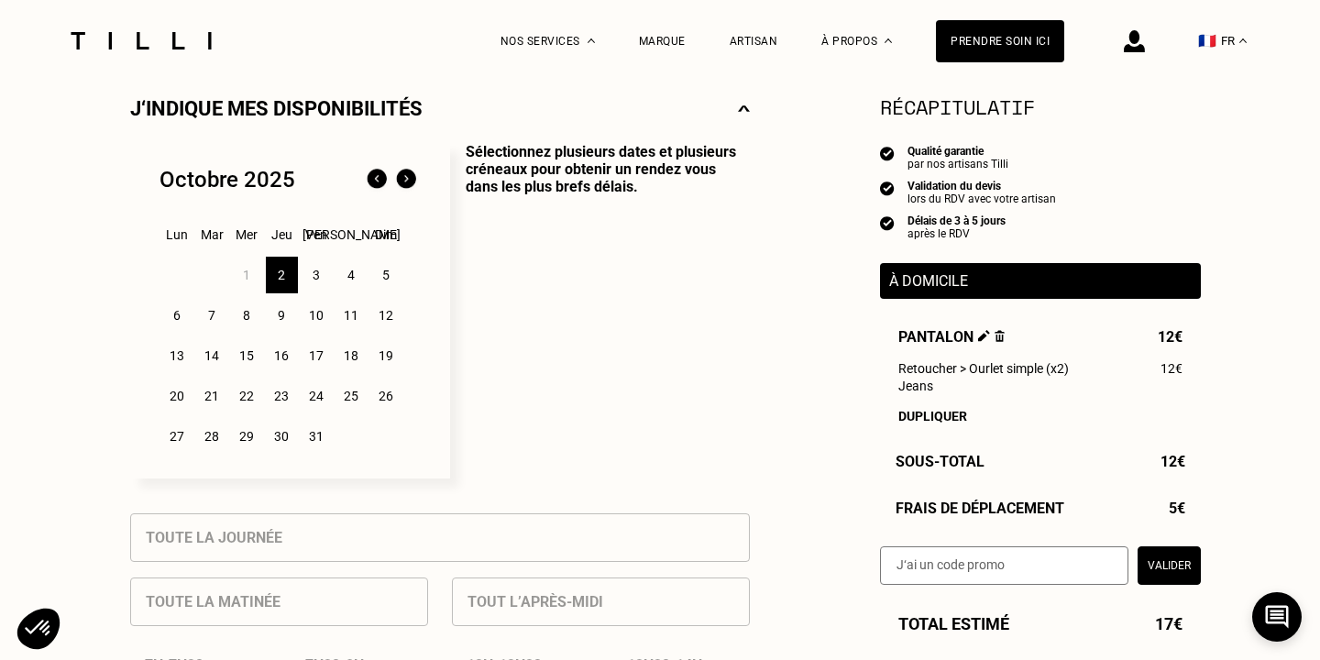
scroll to position [411, 0]
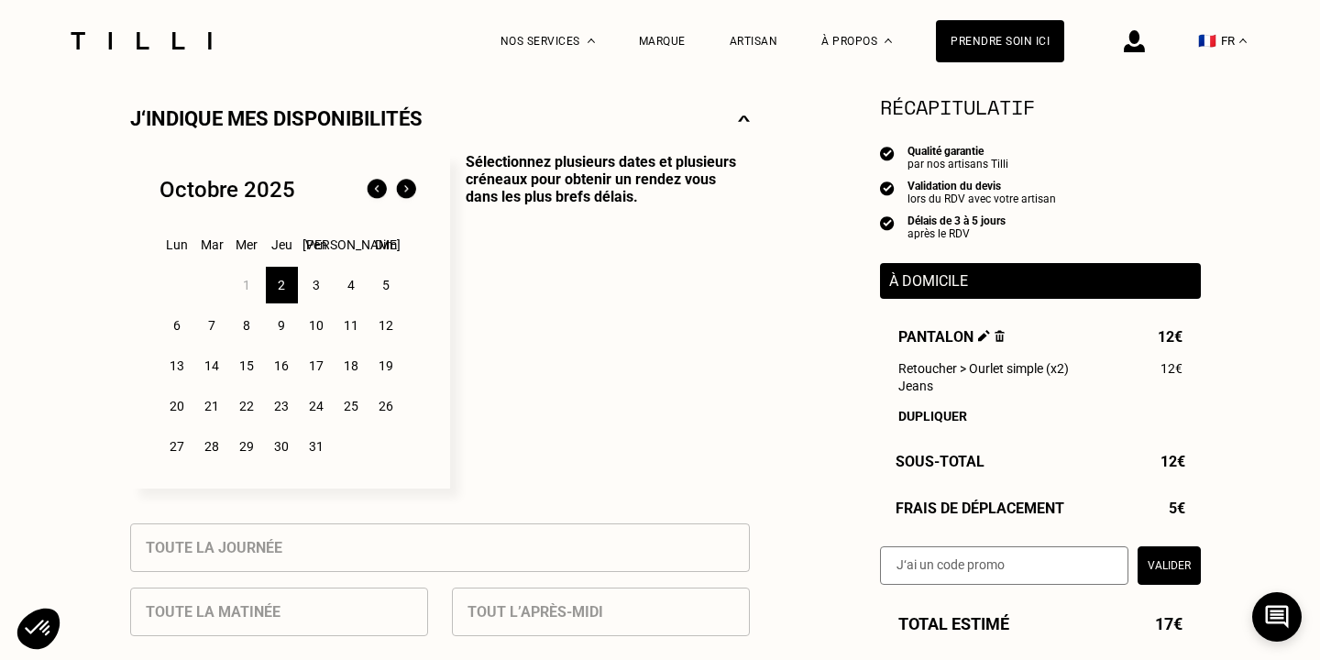
click at [322, 331] on div "10" at bounding box center [317, 325] width 32 height 37
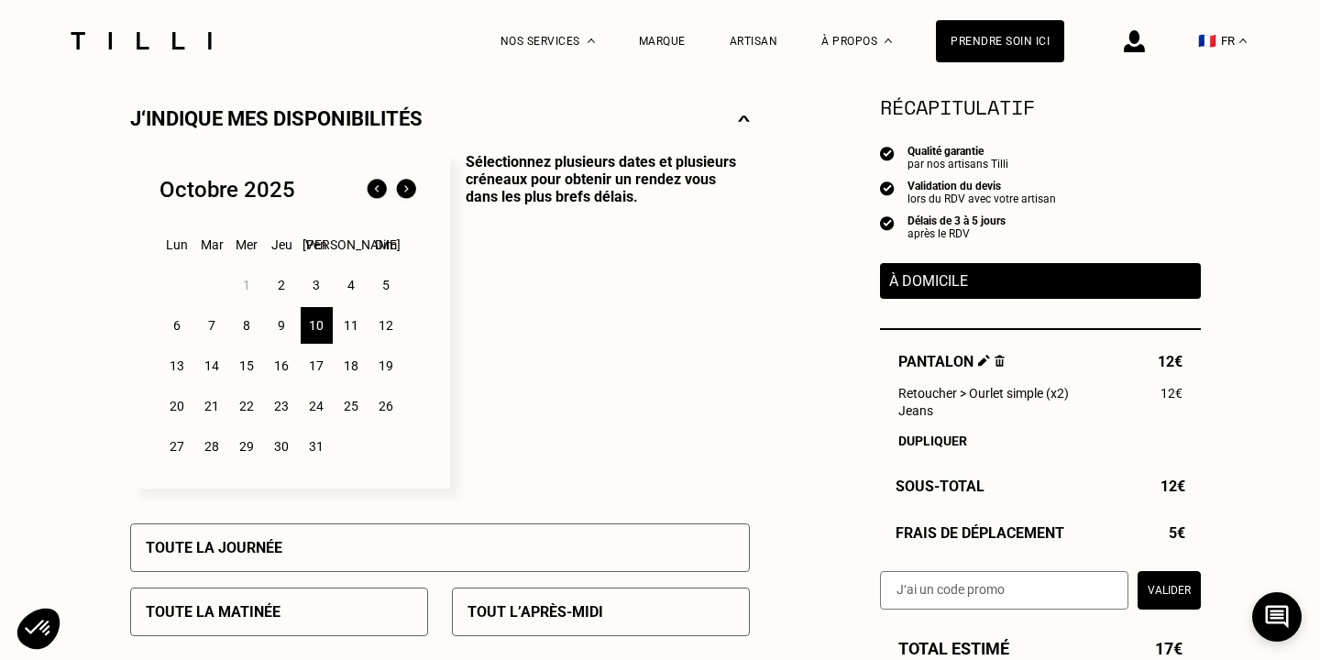
click at [272, 281] on div "2" at bounding box center [282, 285] width 32 height 37
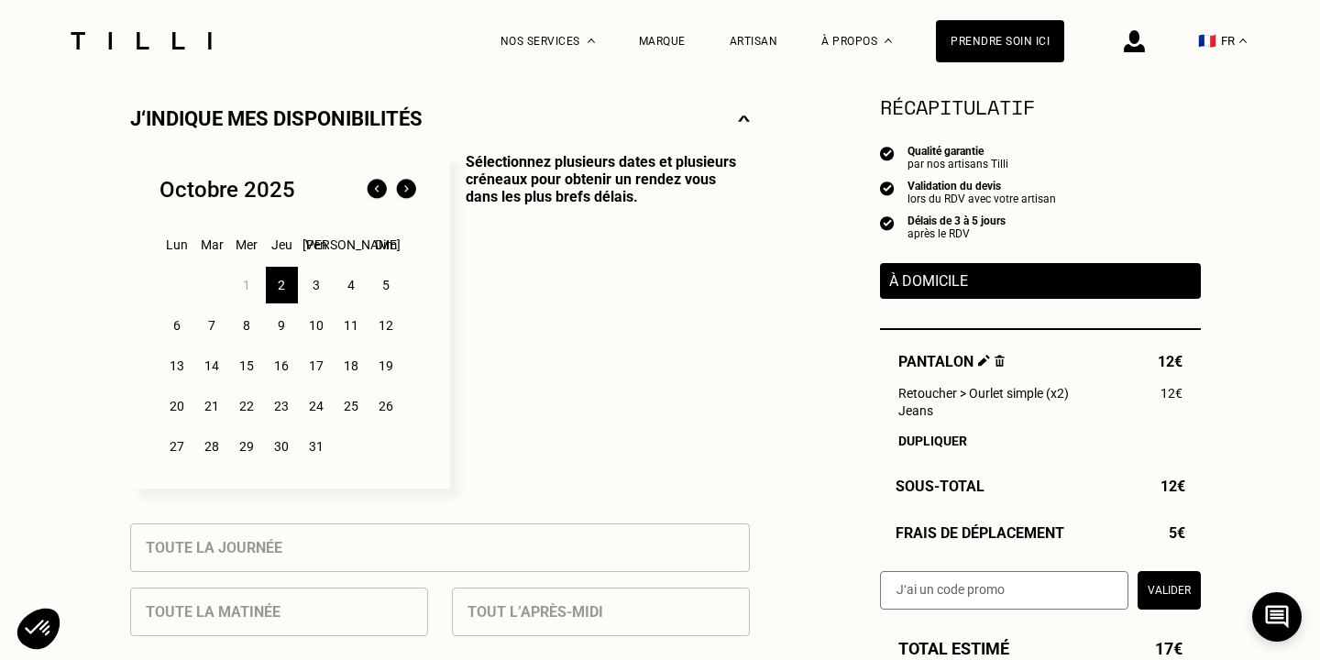
click at [314, 321] on div "10" at bounding box center [317, 325] width 32 height 37
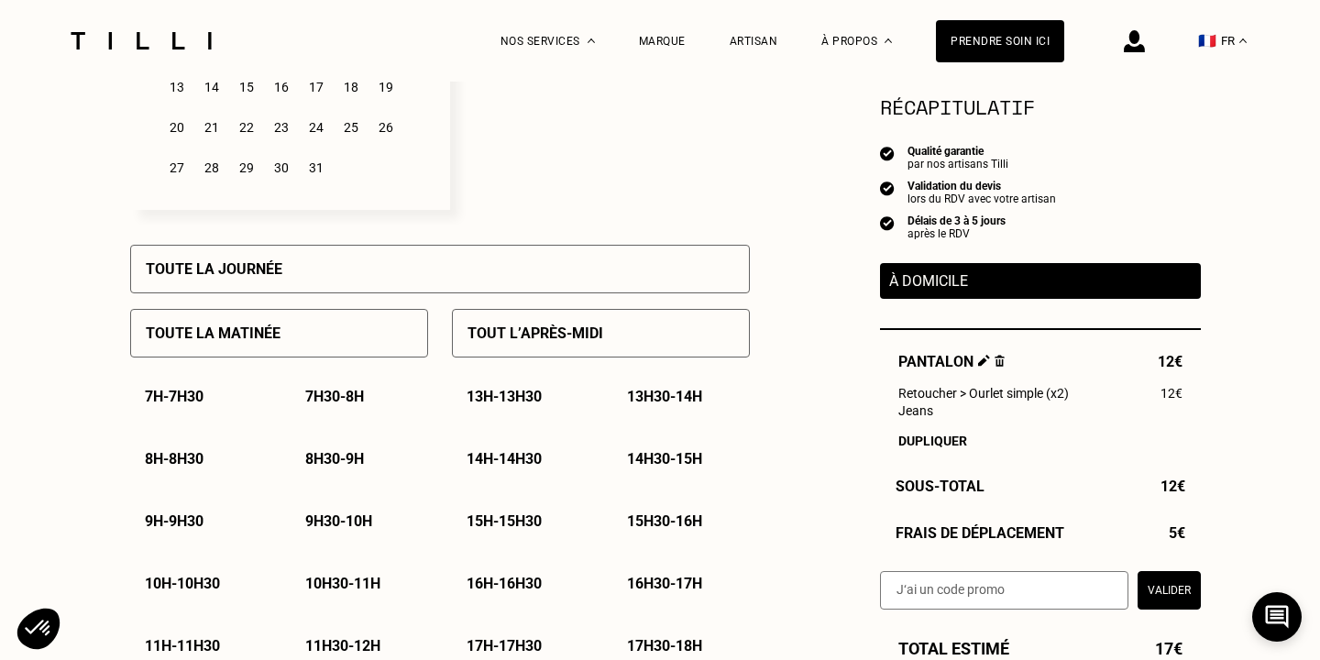
scroll to position [690, 0]
click at [312, 266] on div "Toute la journée" at bounding box center [440, 268] width 620 height 49
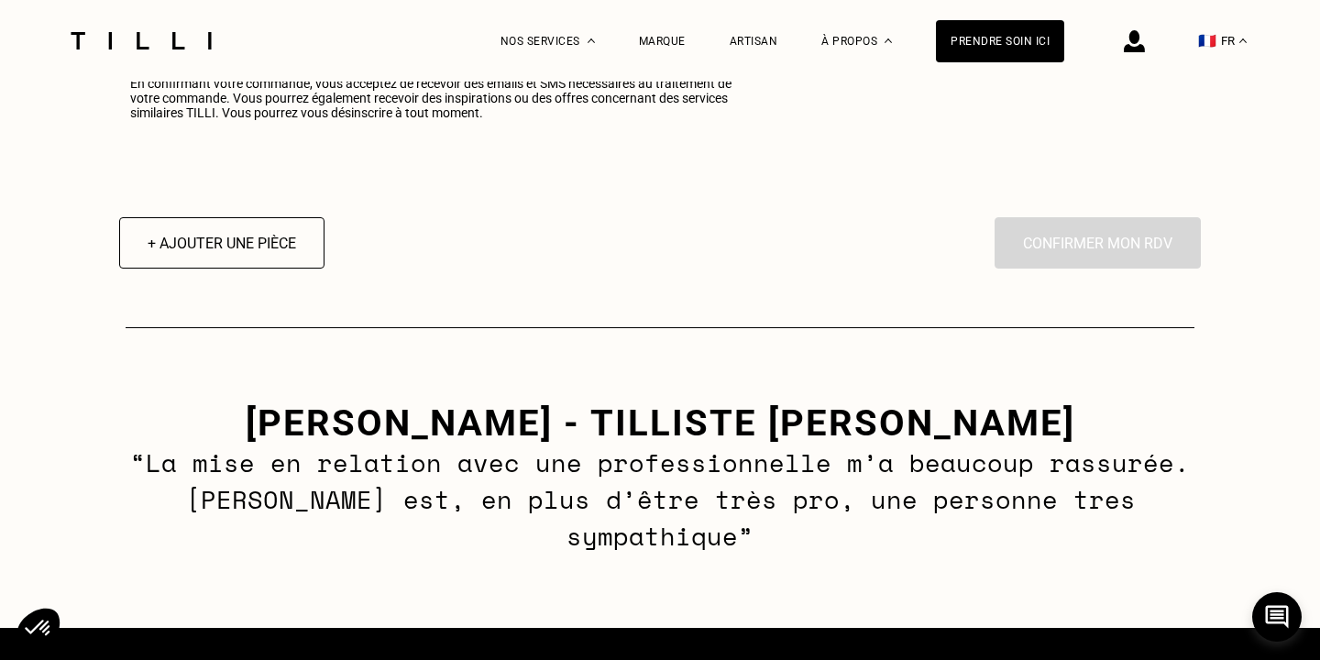
scroll to position [2464, 0]
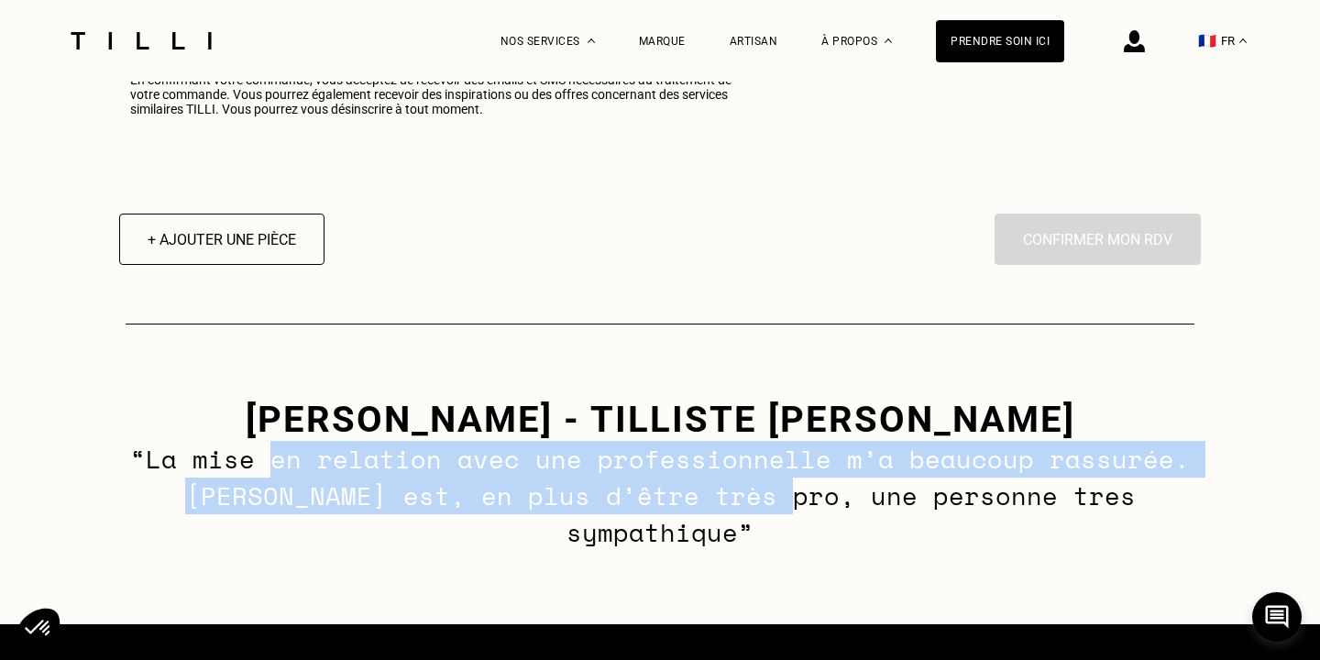
drag, startPoint x: 276, startPoint y: 463, endPoint x: 745, endPoint y: 486, distance: 469.8
click at [745, 486] on p "“La mise en relation avec une professionnelle m’a beaucoup rassurée. Mélina est…" at bounding box center [660, 496] width 1070 height 110
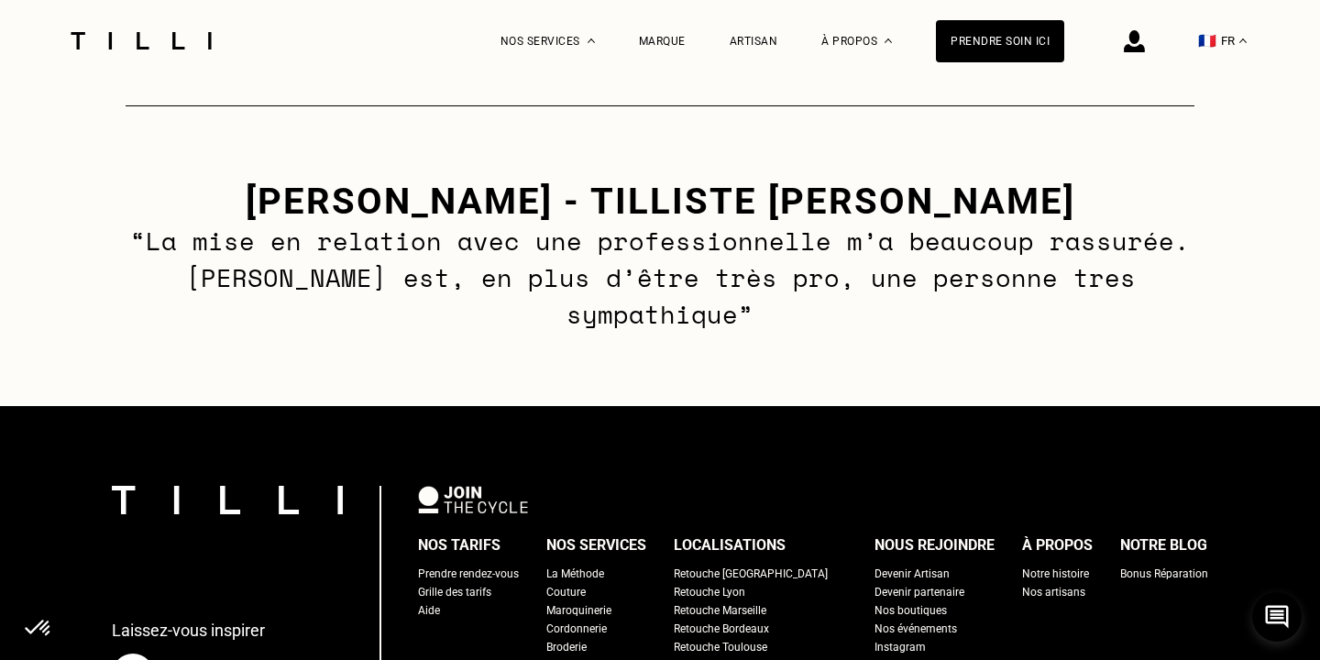
scroll to position [2942, 0]
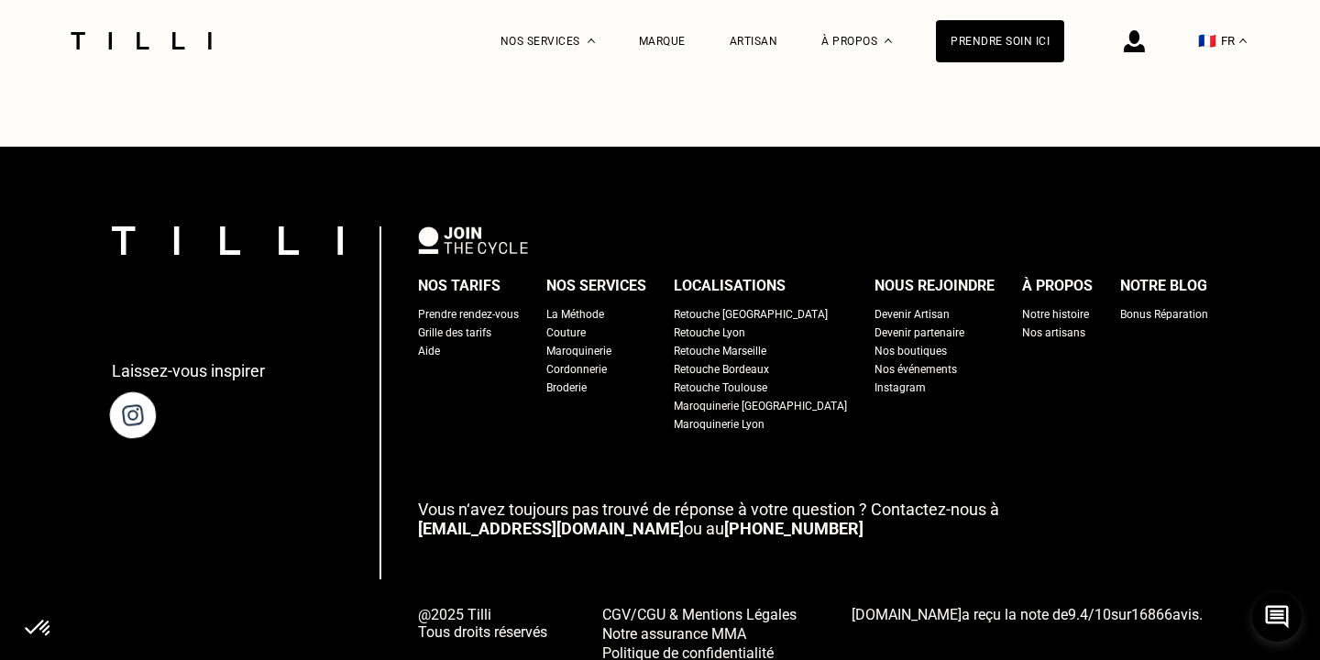
click at [152, 390] on img at bounding box center [132, 415] width 51 height 51
